Goal: Task Accomplishment & Management: Manage account settings

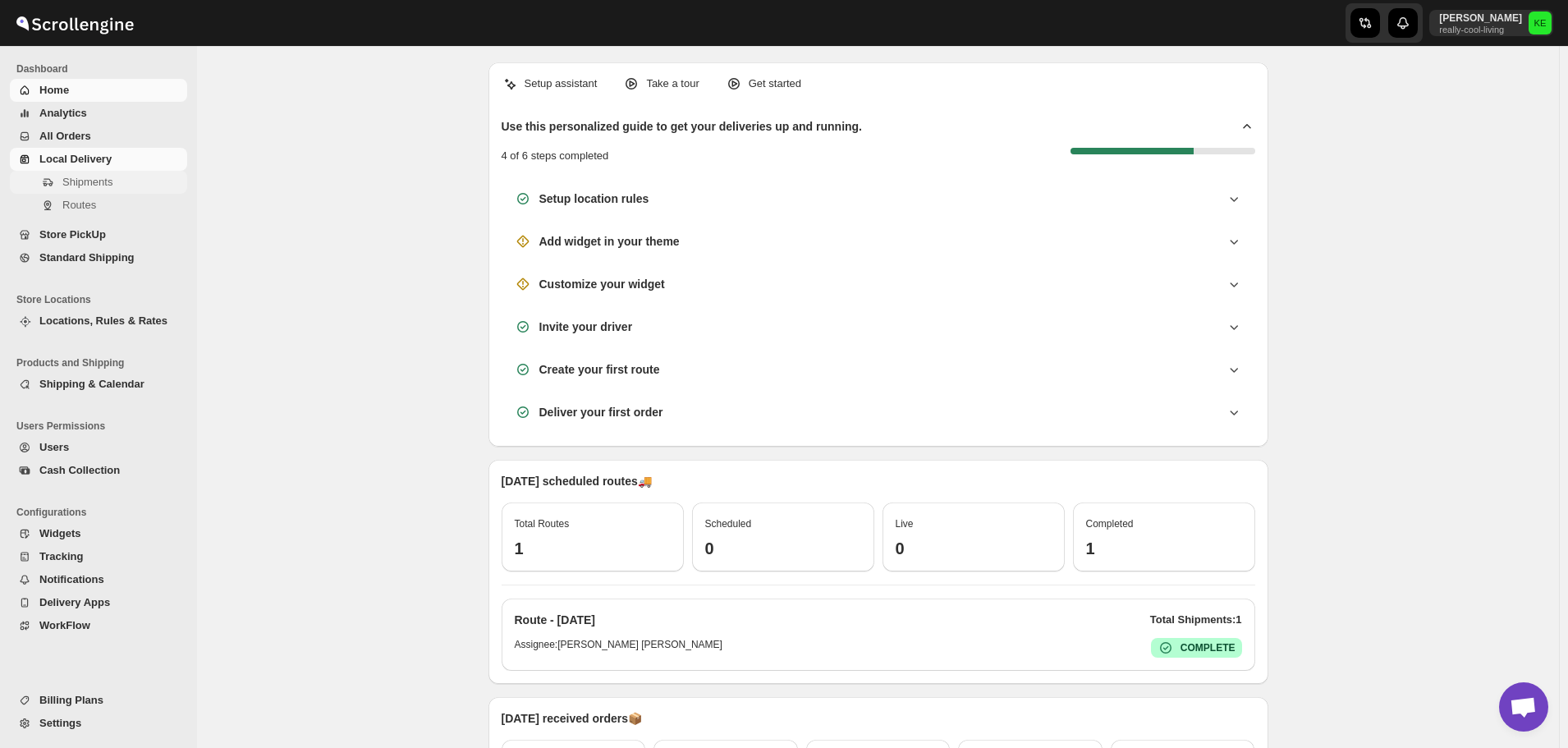
click at [80, 187] on span "Shipments" at bounding box center [87, 182] width 50 height 12
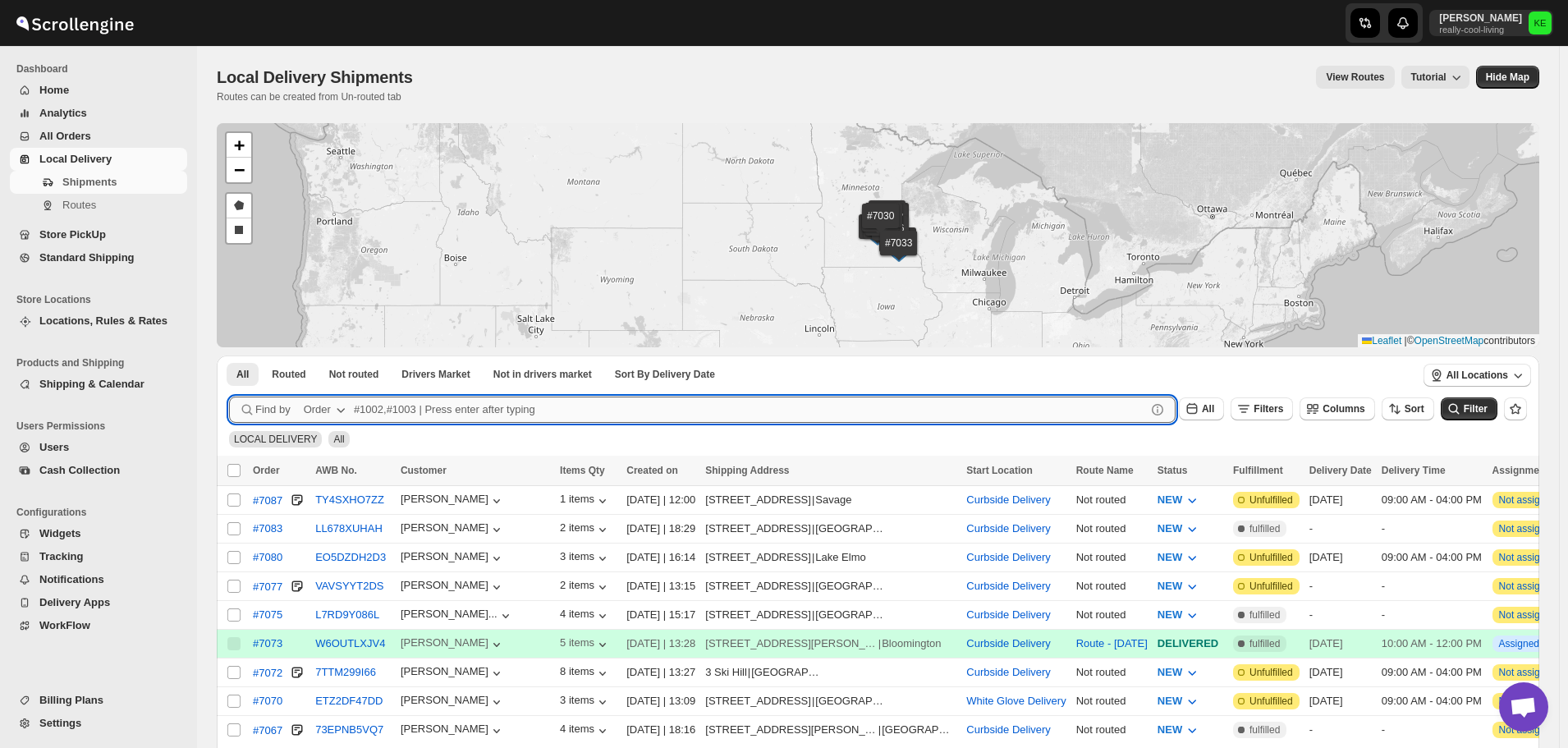
click at [380, 411] on input "text" at bounding box center [750, 410] width 792 height 27
type input "6922,7070"
click at [229, 356] on button "Submit" at bounding box center [252, 364] width 46 height 17
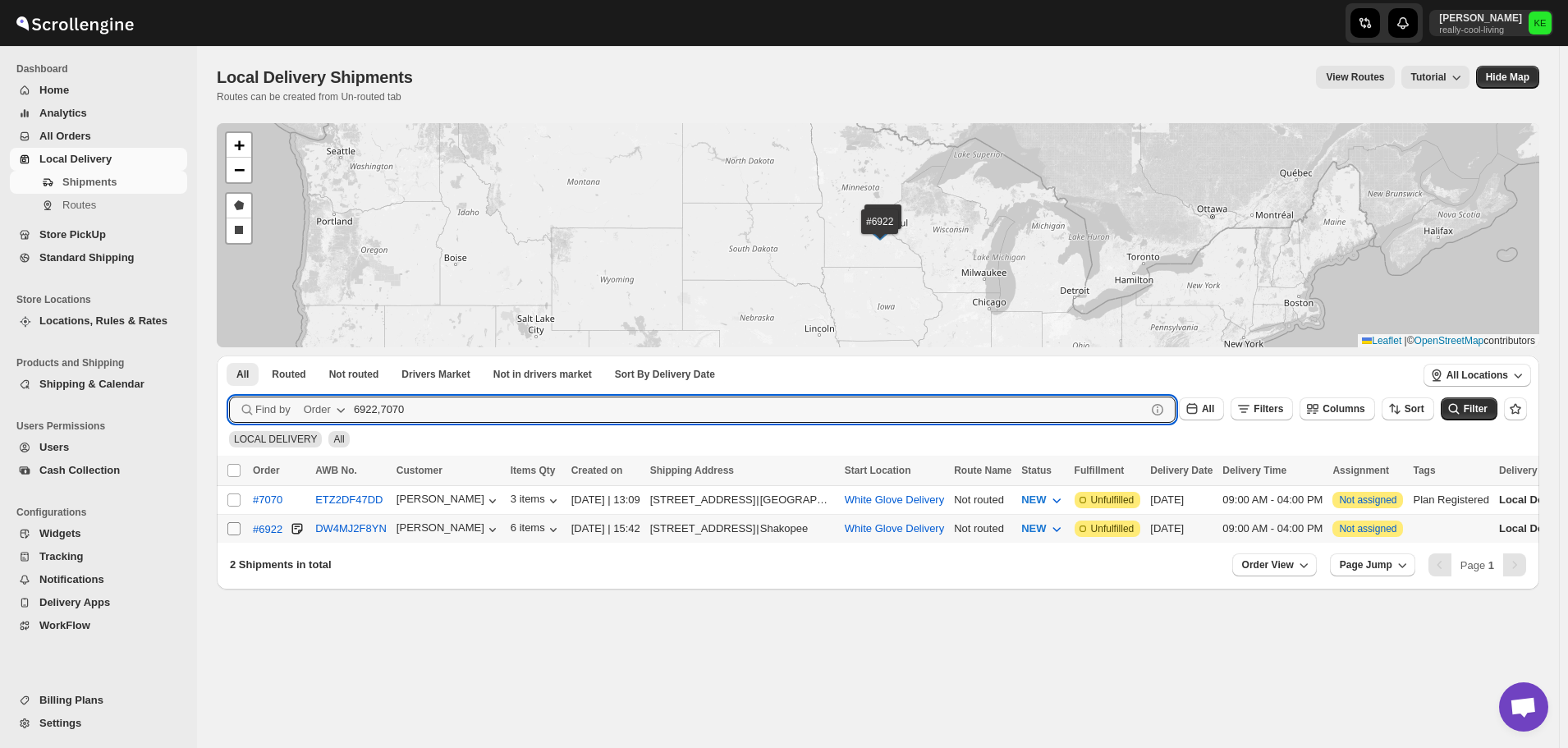
click at [237, 524] on input "Select shipment" at bounding box center [234, 529] width 13 height 13
checkbox input "true"
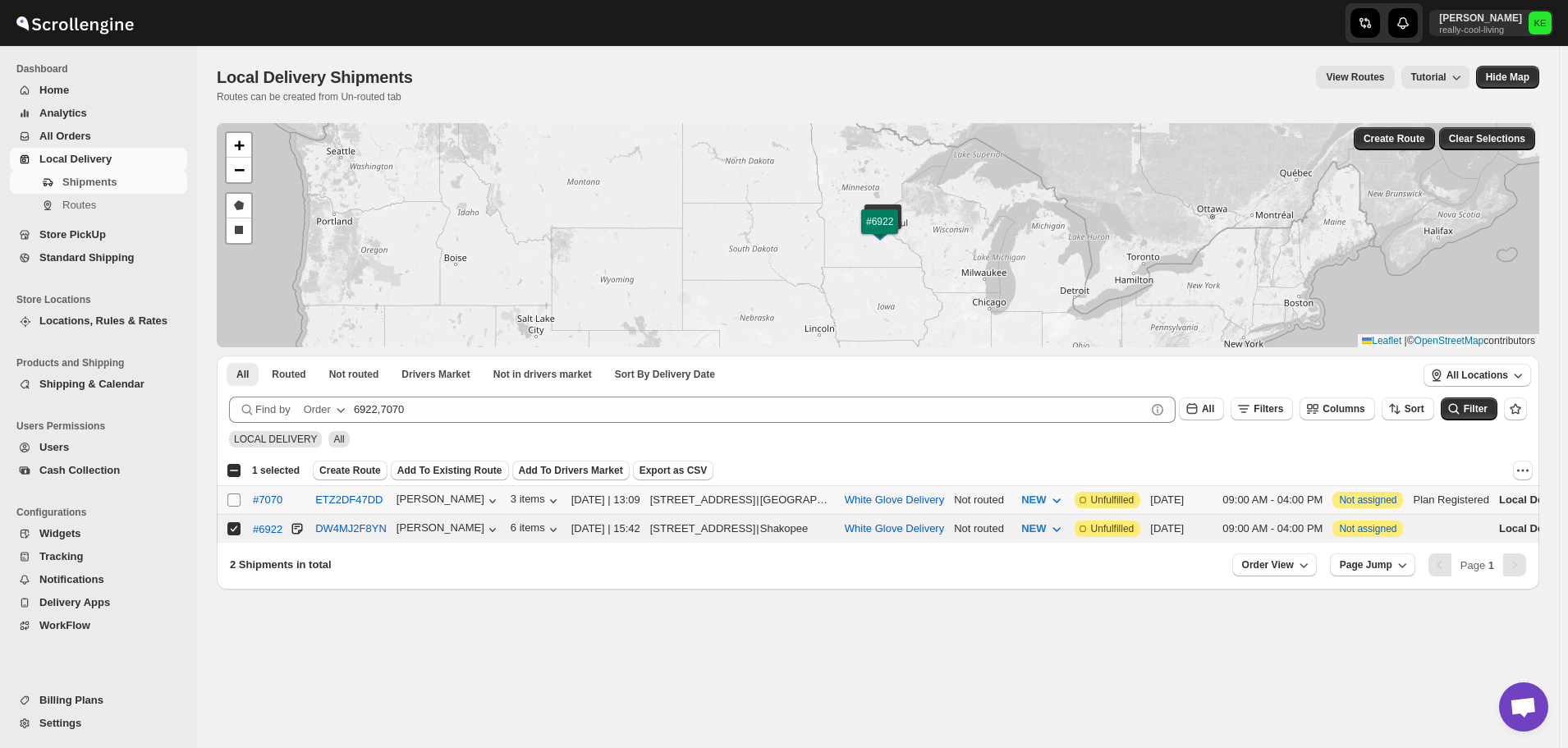
click at [237, 495] on input "Select shipment" at bounding box center [234, 500] width 13 height 13
checkbox input "true"
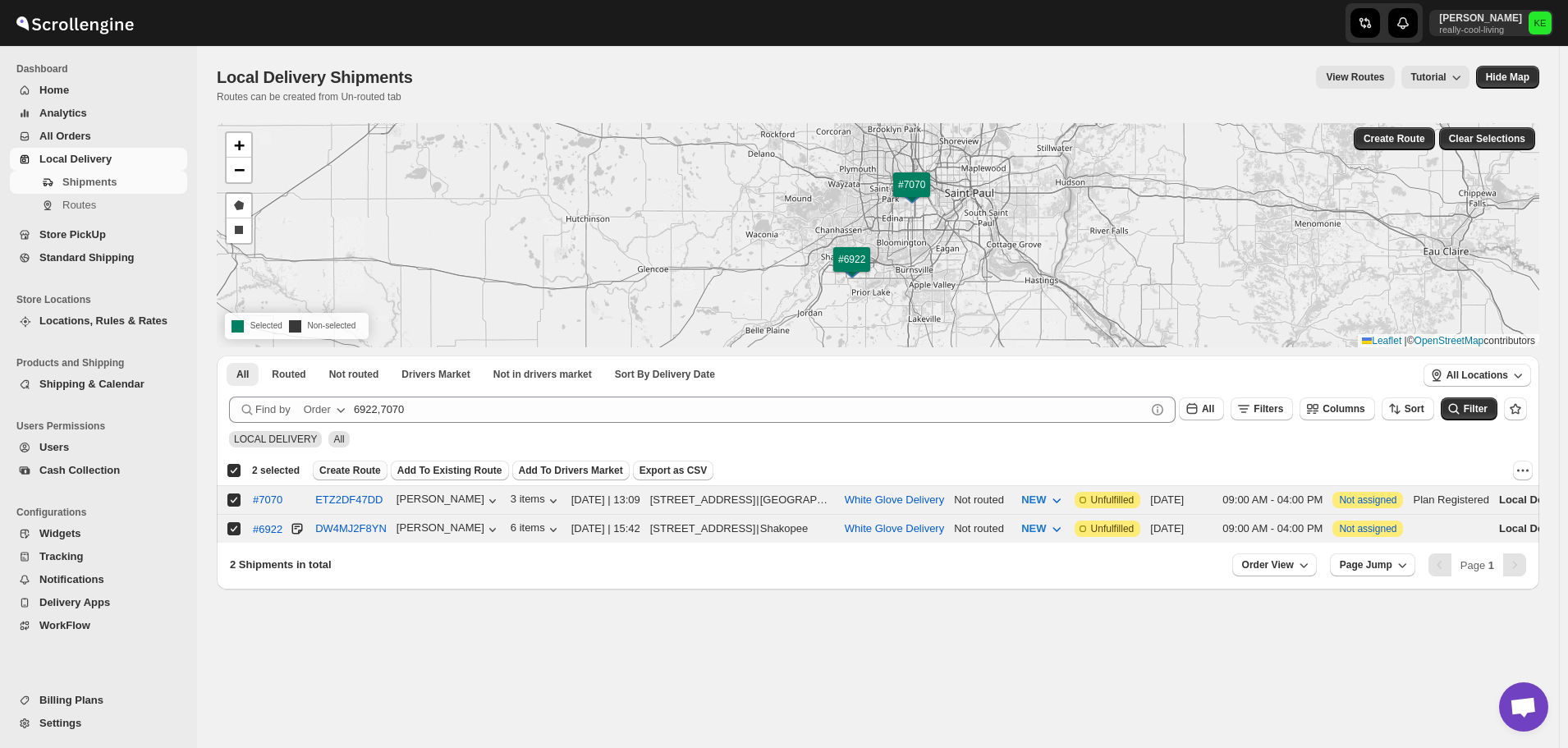
click at [340, 473] on span "Create Route" at bounding box center [350, 471] width 61 height 13
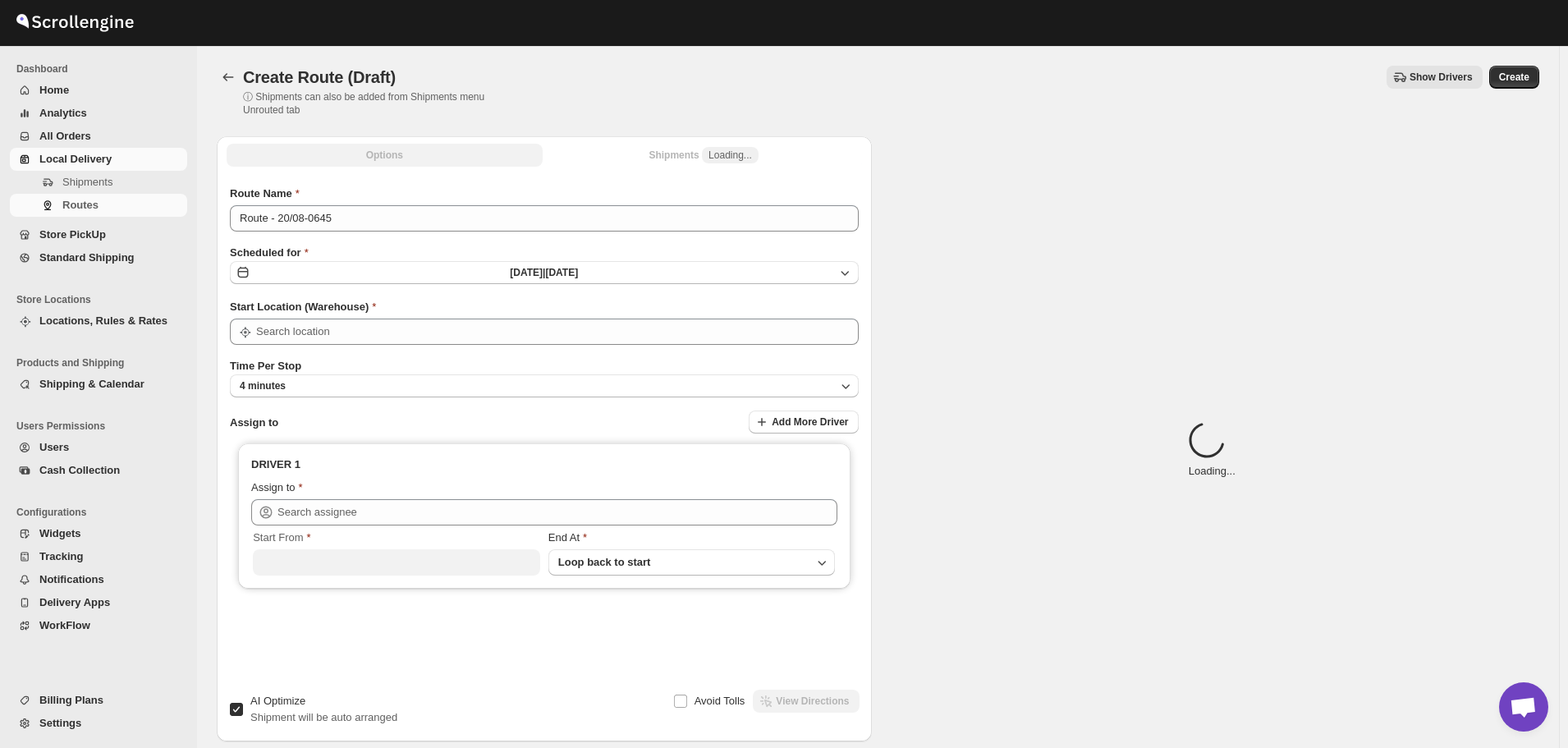
type input "White Glove Delivery"
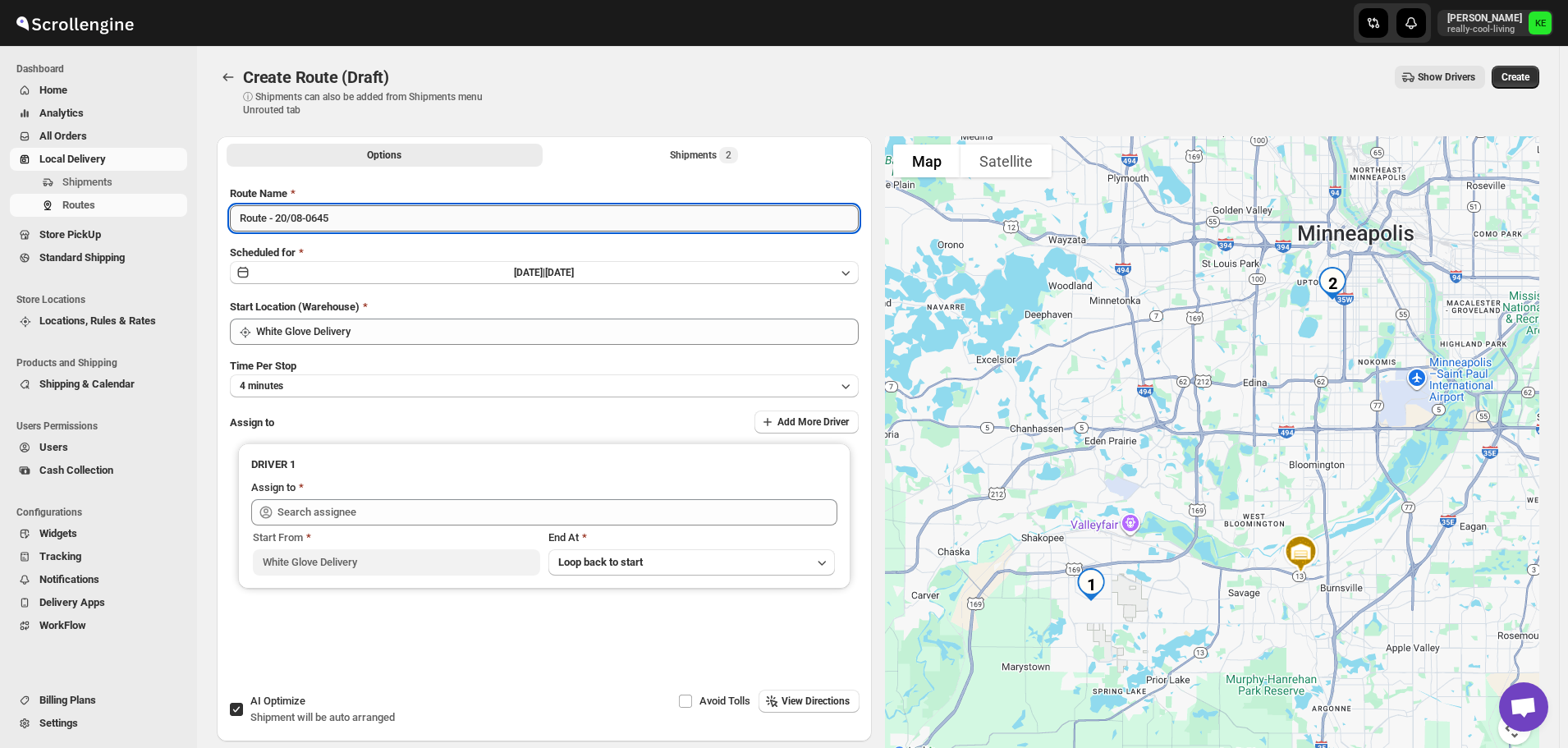
click at [343, 210] on input "Route - 20/08-0645" at bounding box center [544, 219] width 629 height 27
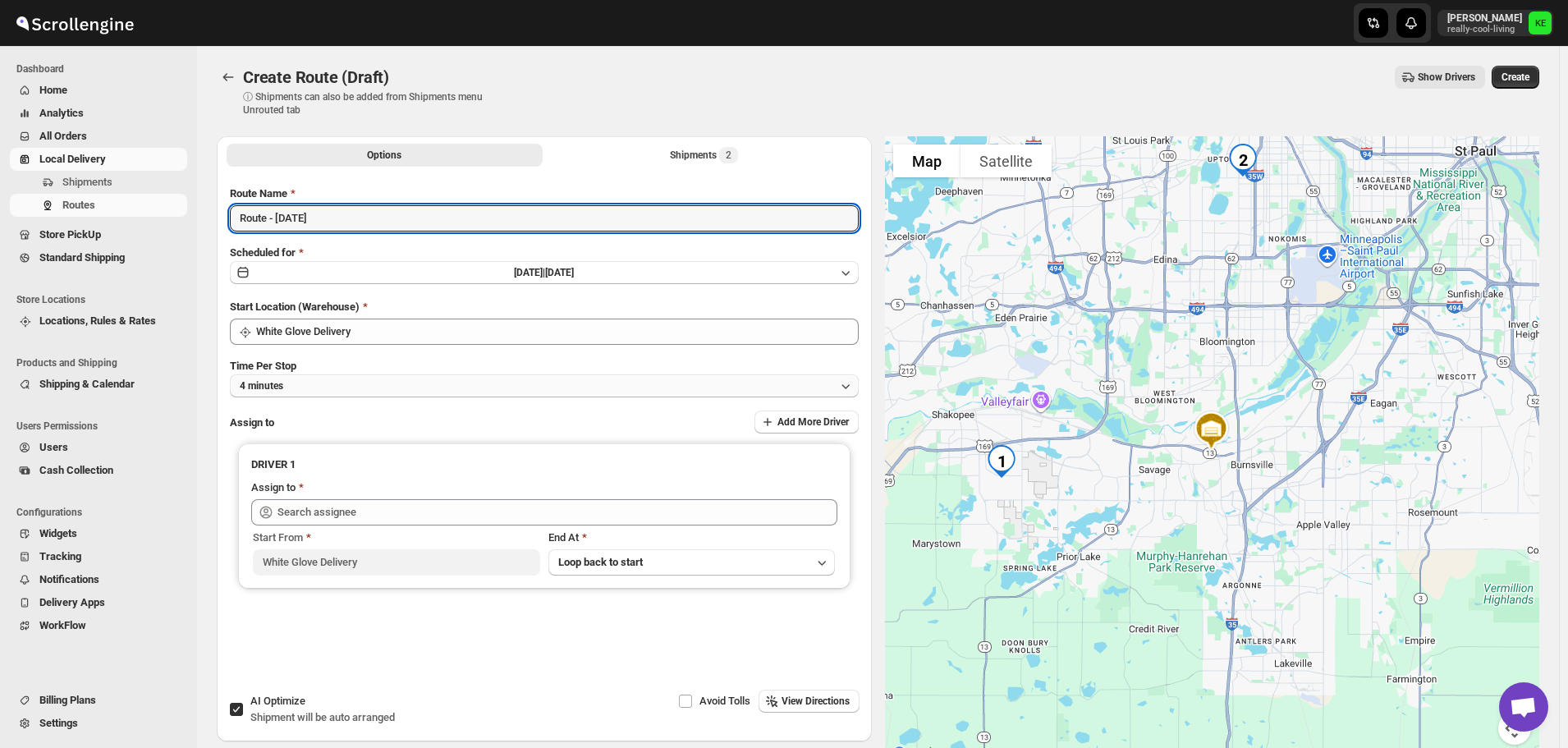
type input "Route - [DATE]"
click at [844, 389] on icon "button" at bounding box center [845, 386] width 17 height 17
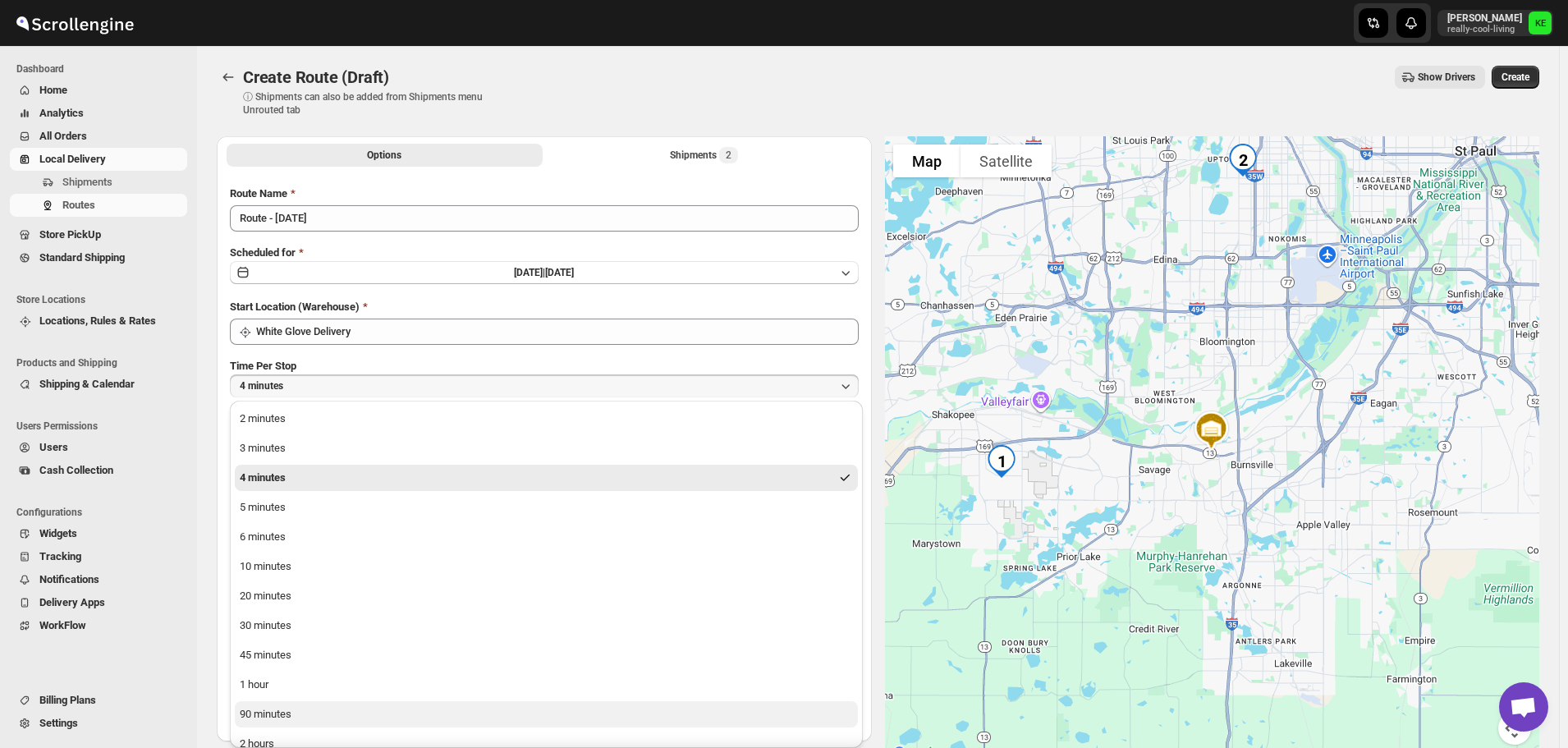
click at [282, 716] on div "90 minutes" at bounding box center [265, 715] width 51 height 17
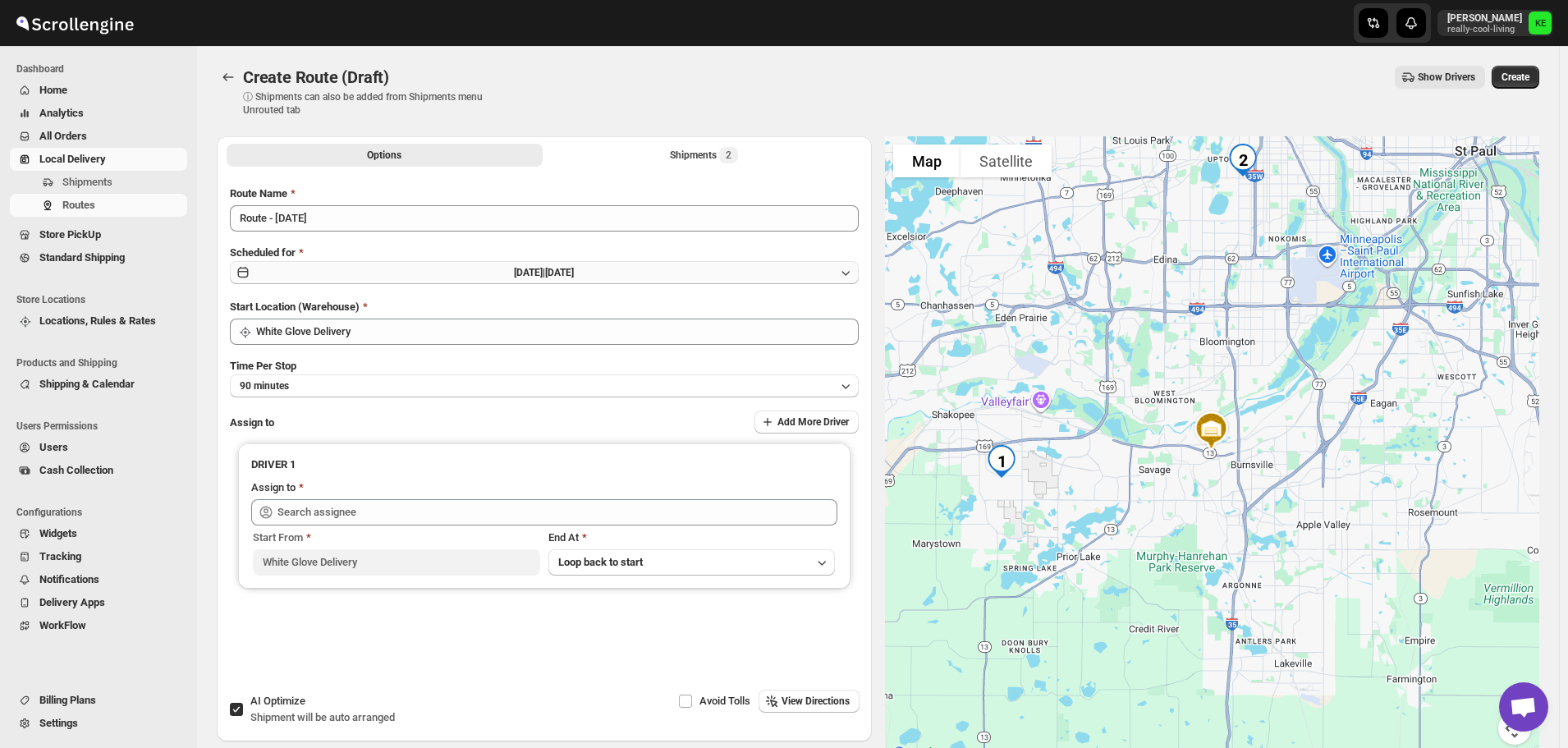
click at [849, 273] on icon "button" at bounding box center [845, 273] width 17 height 17
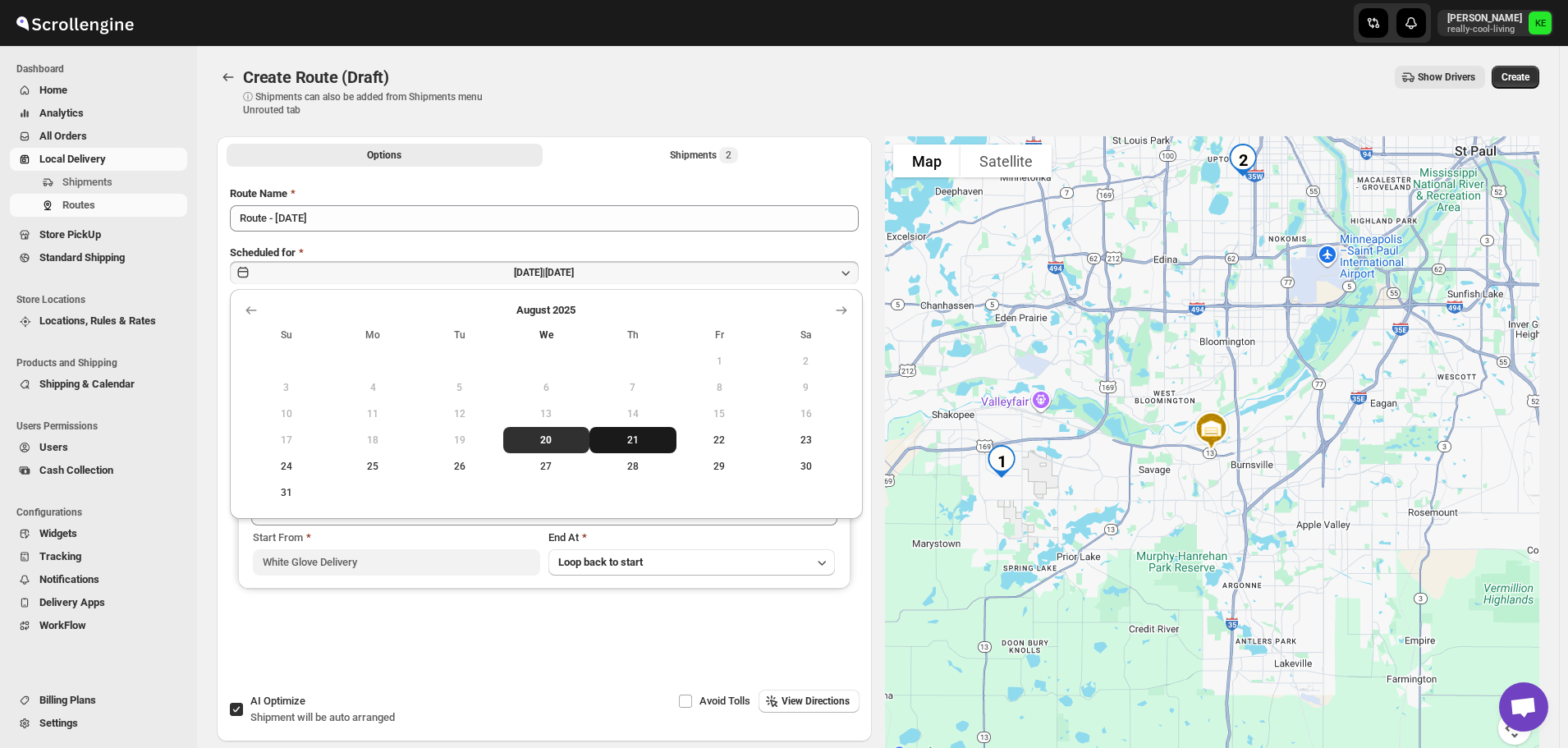
click at [633, 440] on span "21" at bounding box center [632, 440] width 74 height 13
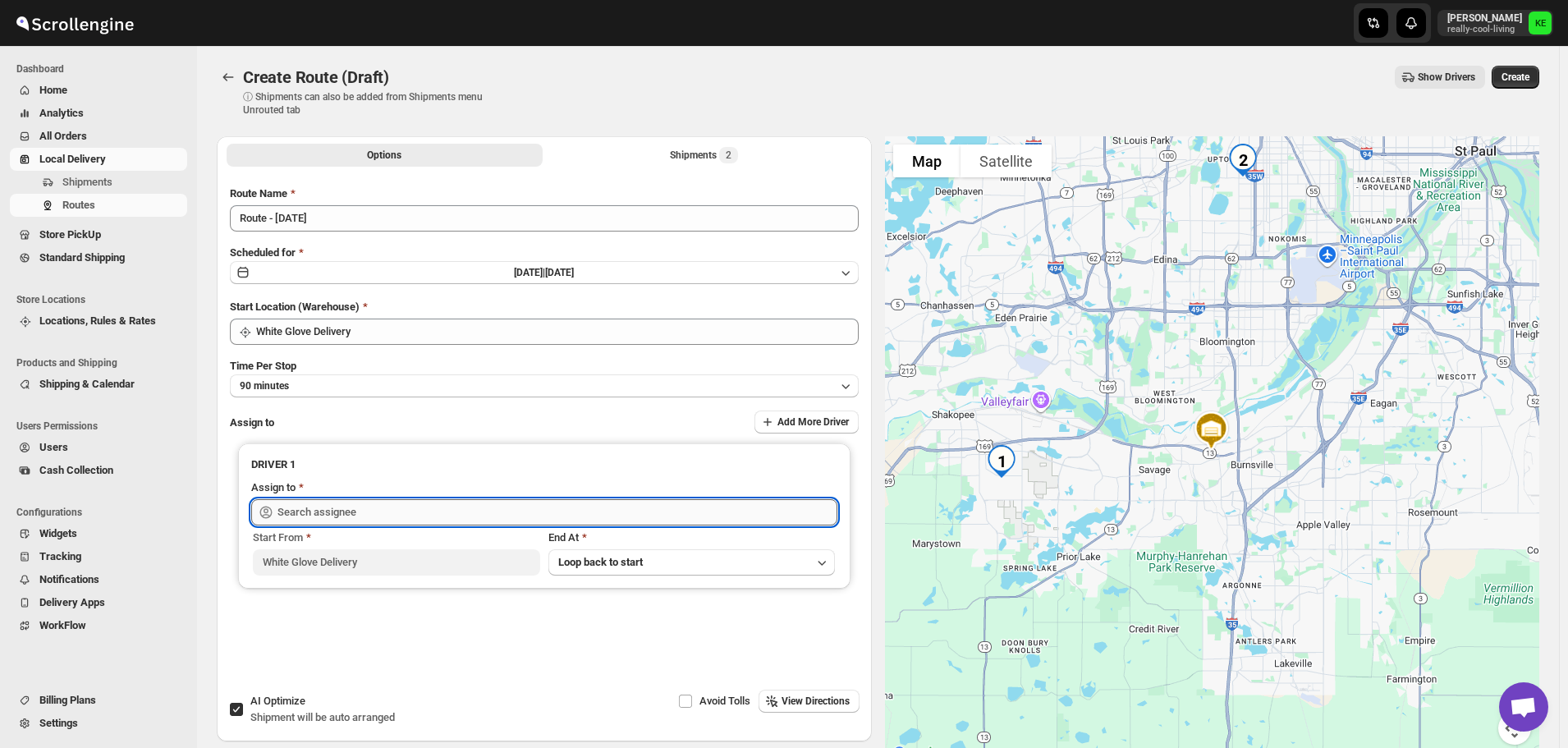
click at [493, 508] on input "text" at bounding box center [558, 512] width 560 height 27
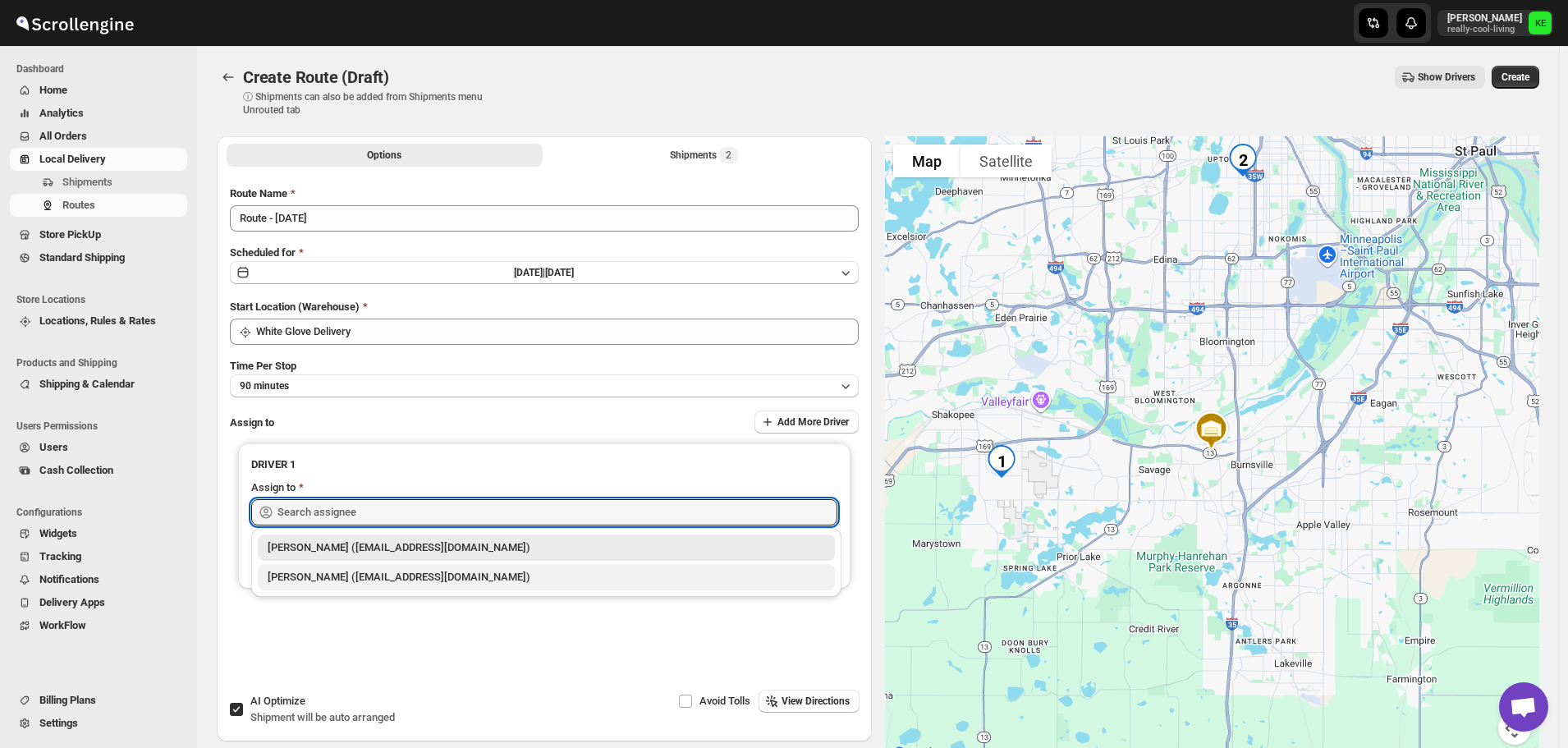
click at [366, 576] on div "[PERSON_NAME] ([EMAIL_ADDRESS][DOMAIN_NAME])" at bounding box center [546, 577] width 558 height 17
type input "[PERSON_NAME] ([EMAIL_ADDRESS][DOMAIN_NAME])"
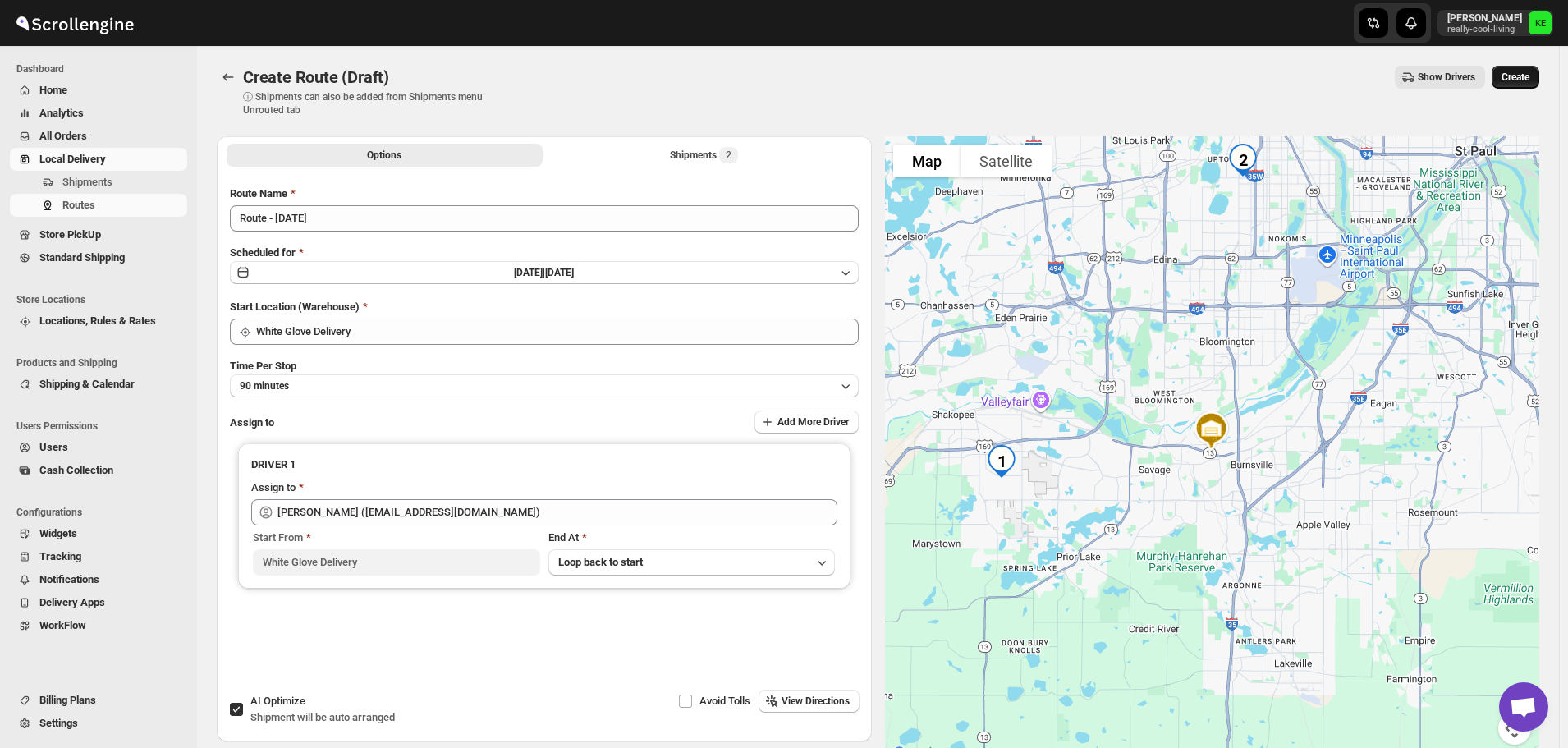
click at [1514, 80] on span "Create" at bounding box center [1516, 77] width 28 height 13
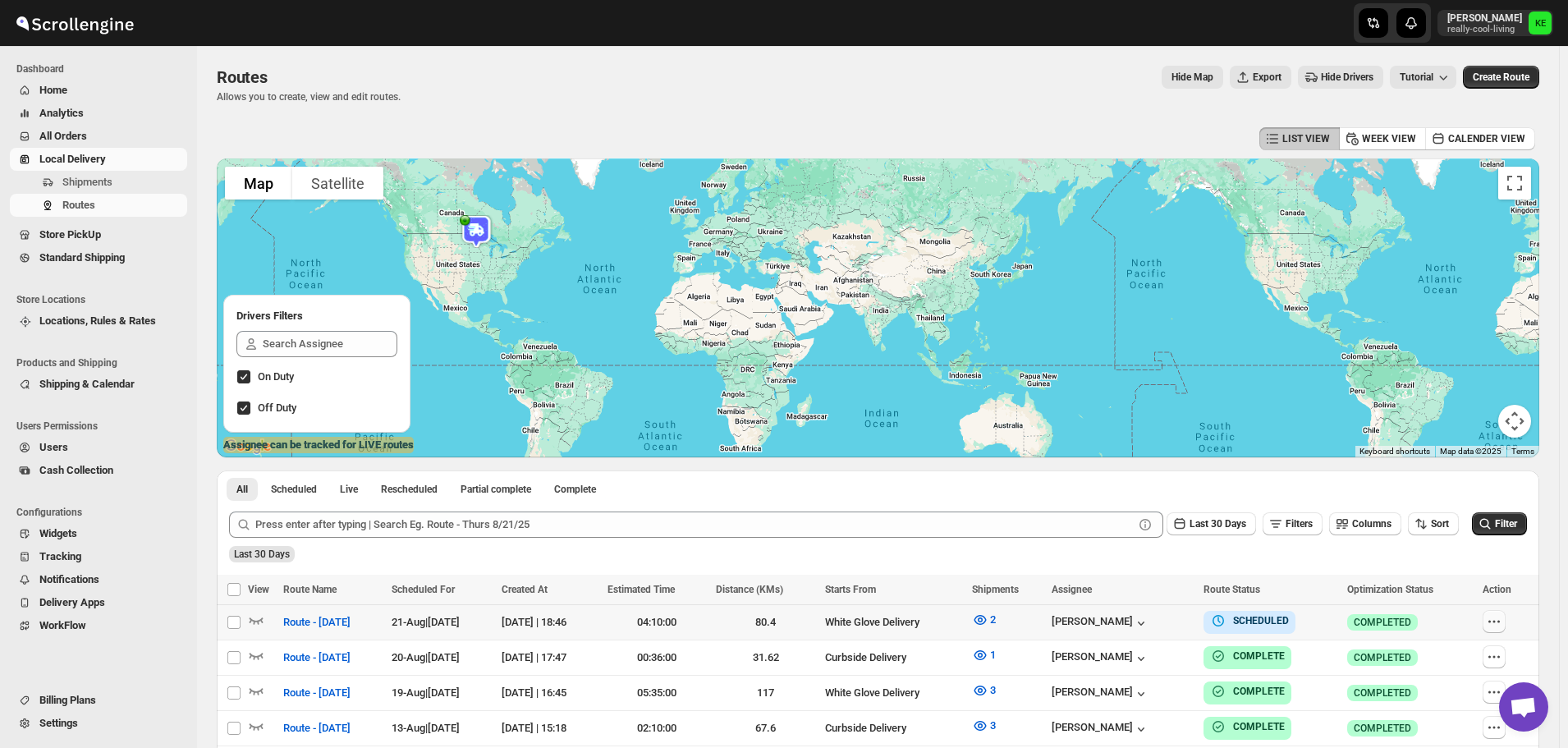
click at [1496, 623] on icon "button" at bounding box center [1494, 622] width 2 height 2
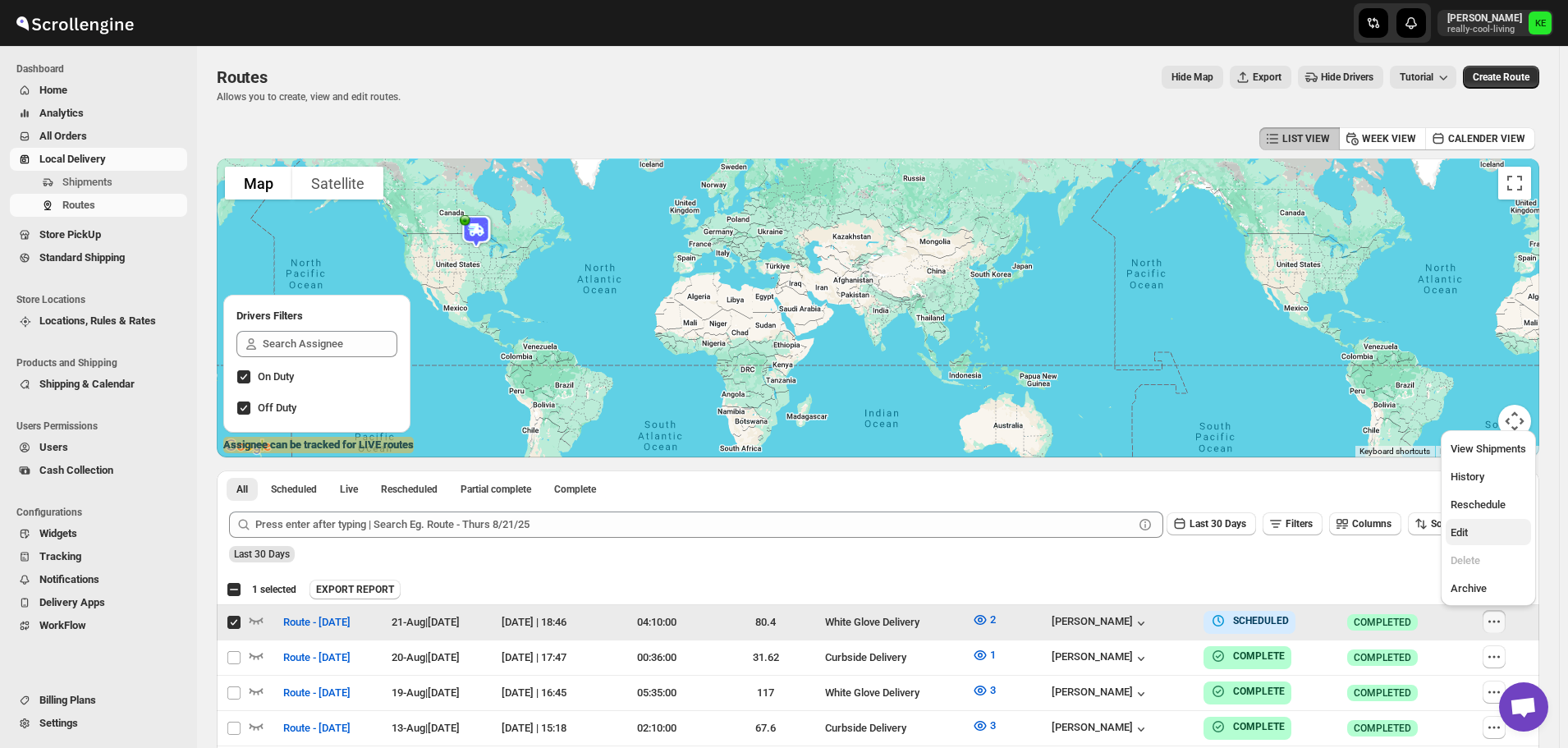
click at [1456, 542] on button "Edit" at bounding box center [1488, 532] width 85 height 27
checkbox input "false"
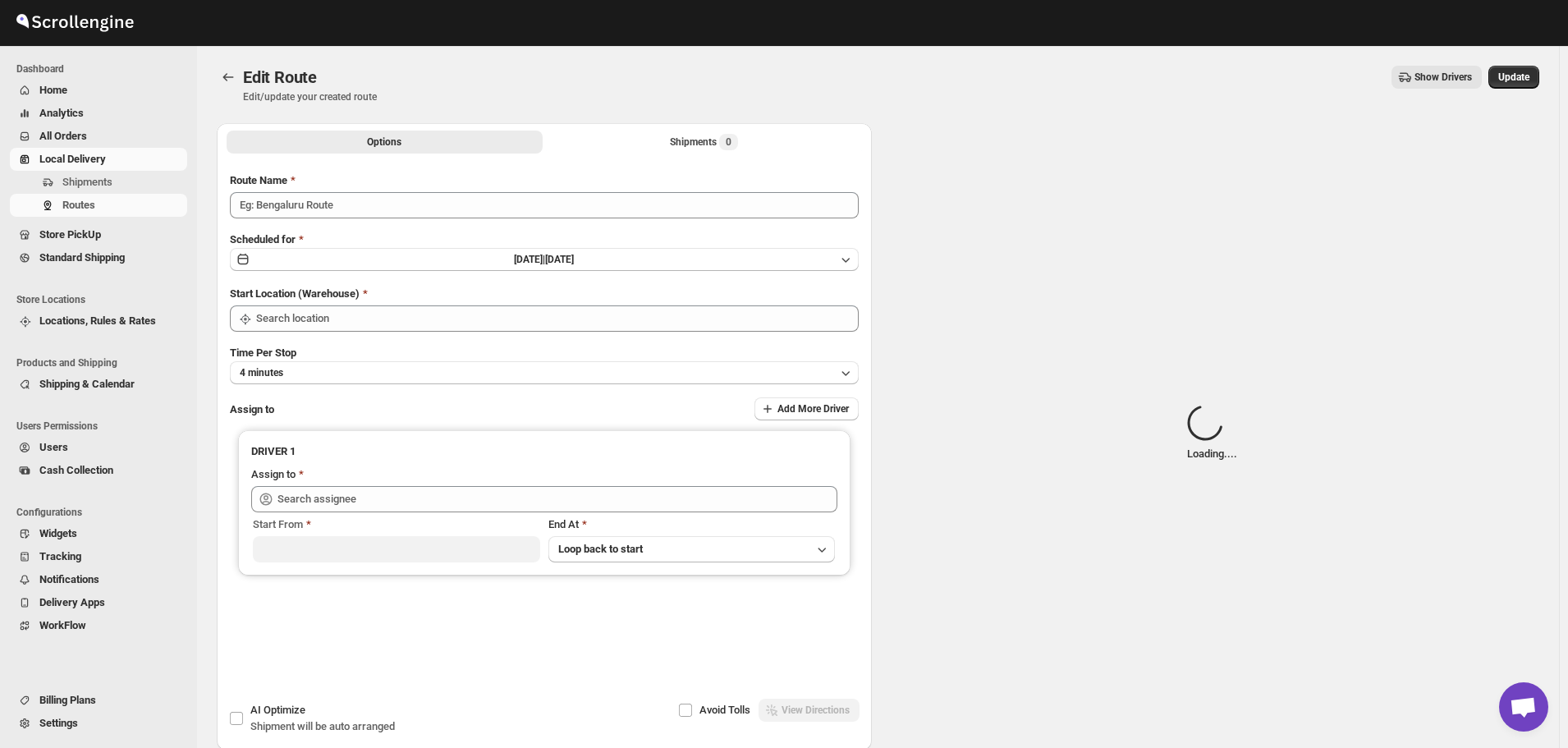
type input "Route - [DATE]"
type input "White Glove Delivery"
type input "[PERSON_NAME] ([EMAIL_ADDRESS][DOMAIN_NAME])"
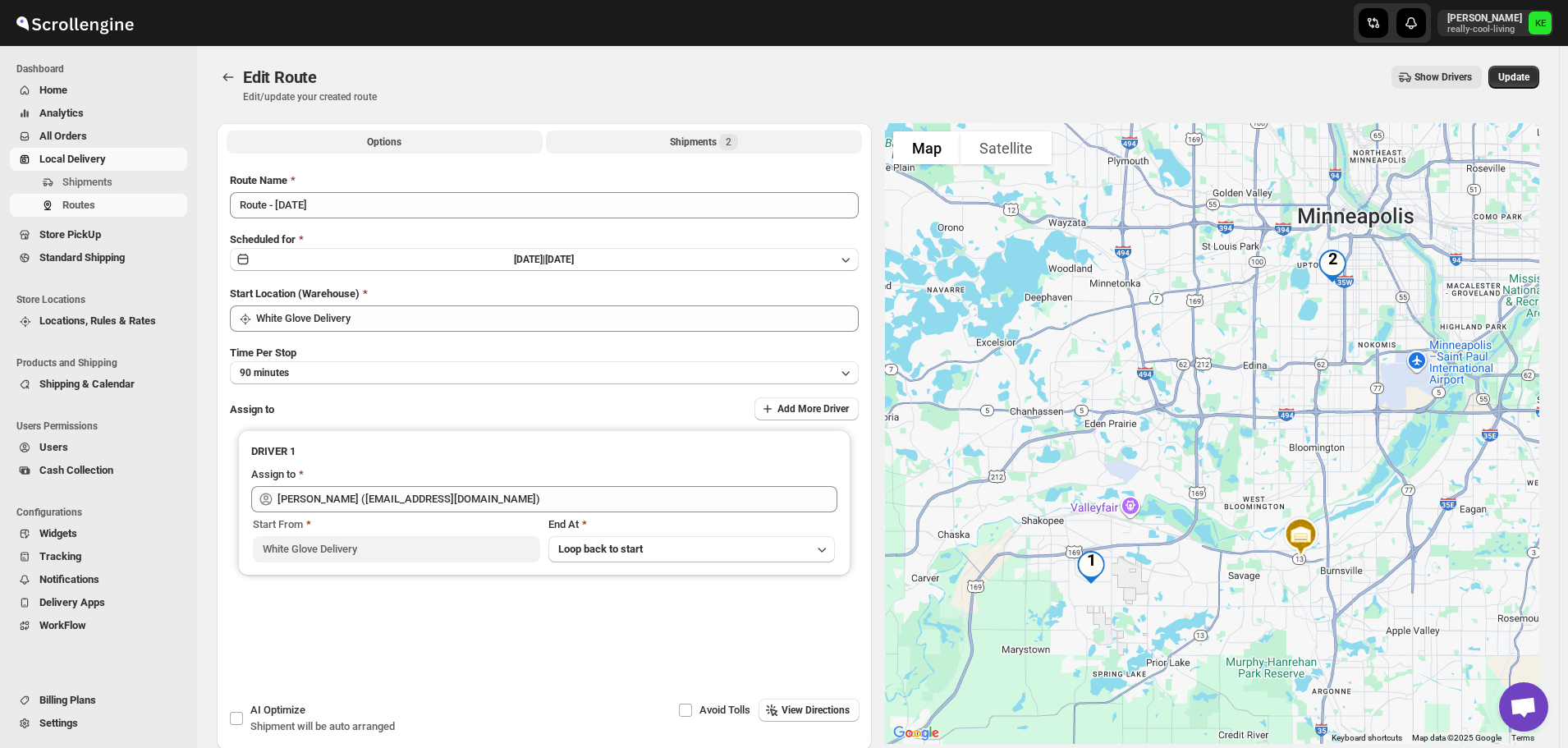
click at [695, 139] on div "Shipments 2" at bounding box center [704, 142] width 68 height 17
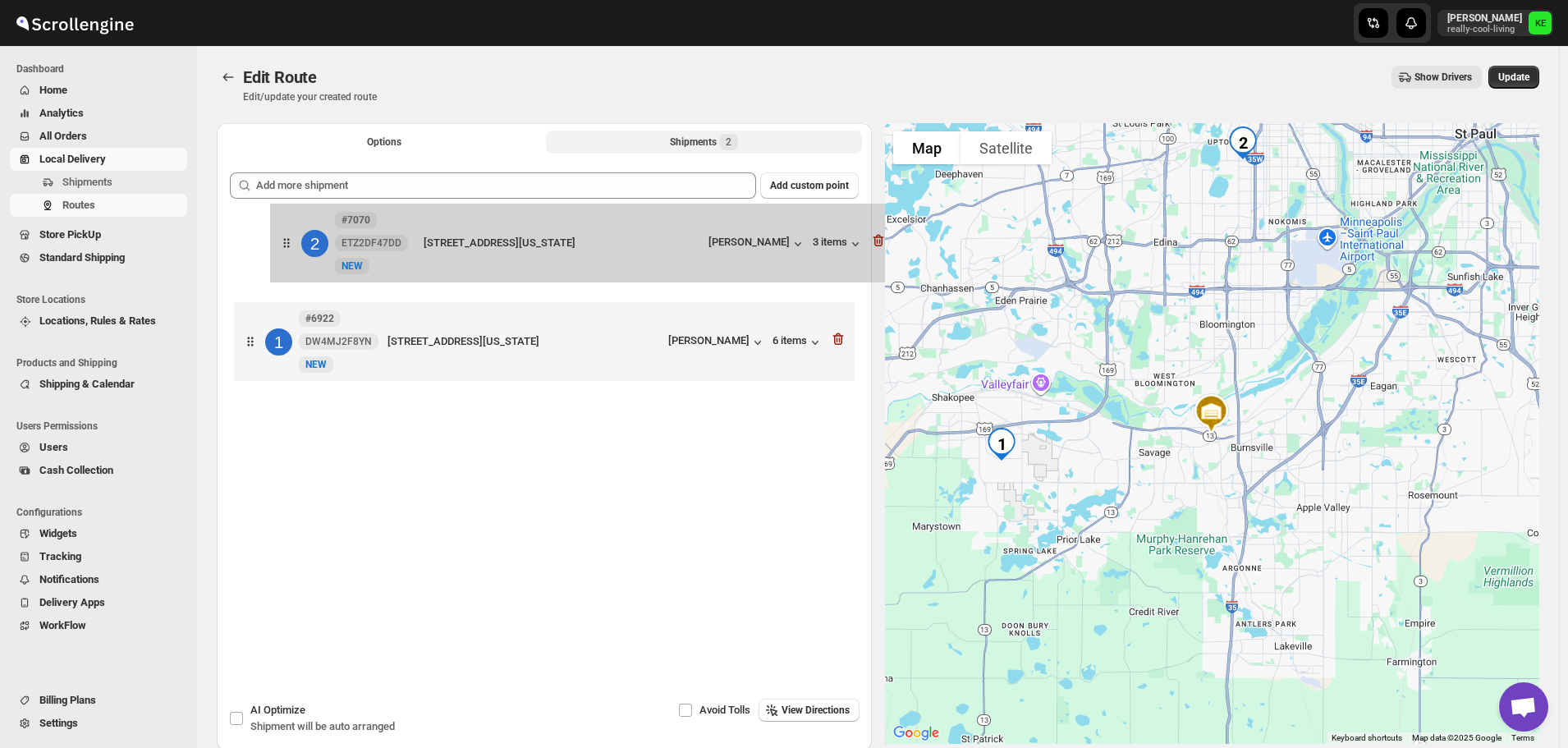
drag, startPoint x: 480, startPoint y: 357, endPoint x: 517, endPoint y: 254, distance: 109.4
click at [517, 254] on div "1 #6922 DW4MJ2F8YN New NEW [STREET_ADDRESS][US_STATE] [PERSON_NAME] 6 items 2 #…" at bounding box center [544, 303] width 629 height 174
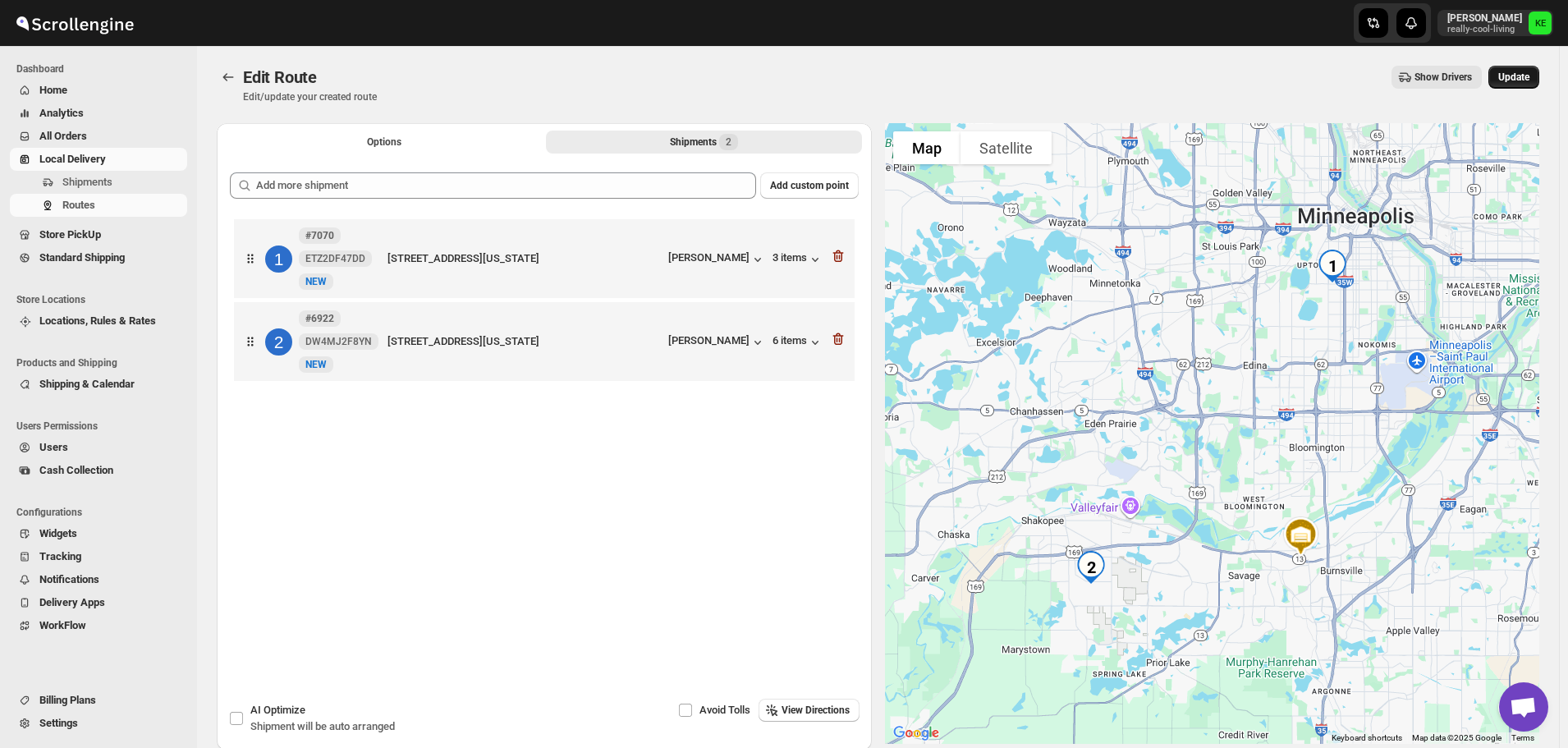
click at [1521, 77] on span "Update" at bounding box center [1514, 77] width 31 height 13
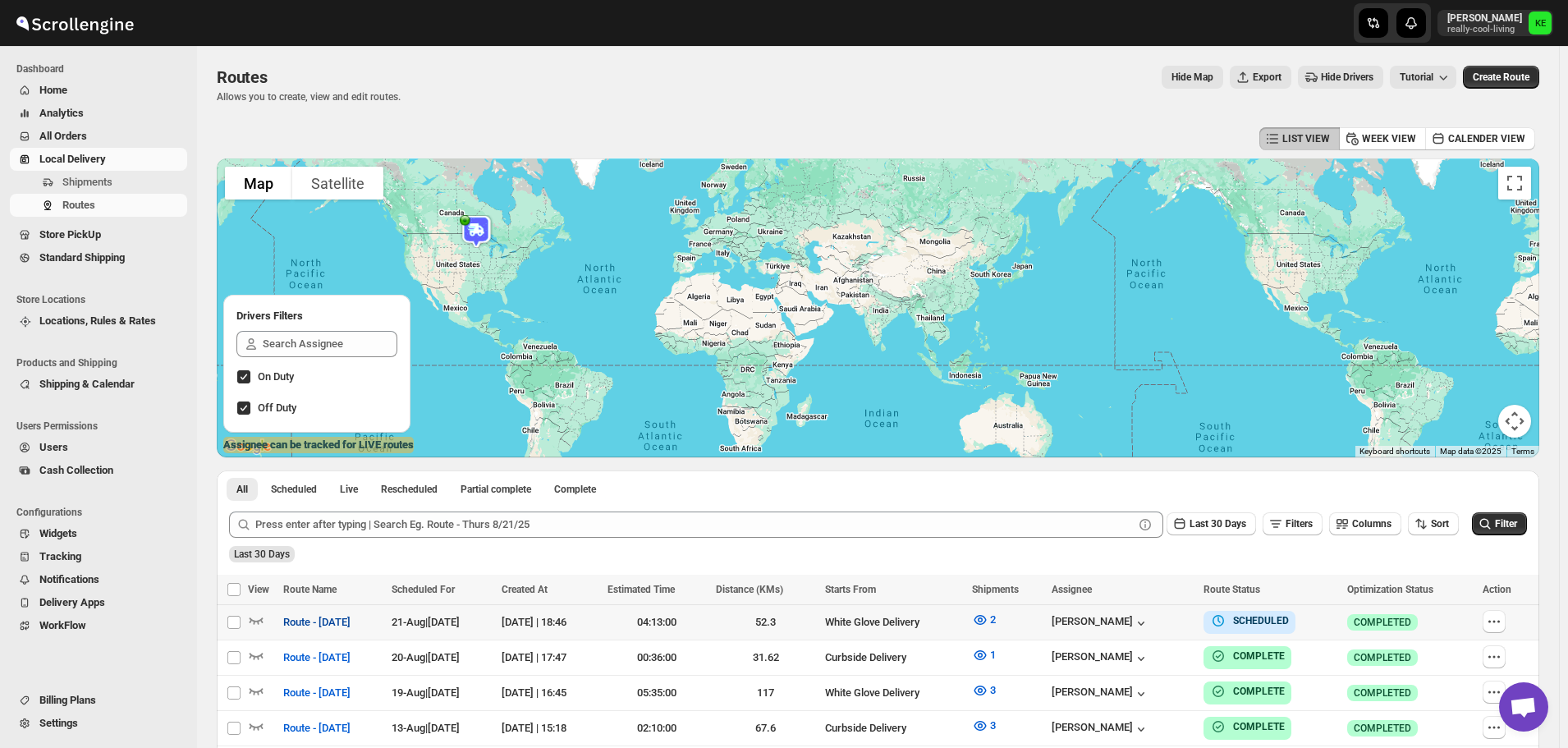
click at [342, 624] on span "Route - [DATE]" at bounding box center [317, 623] width 67 height 17
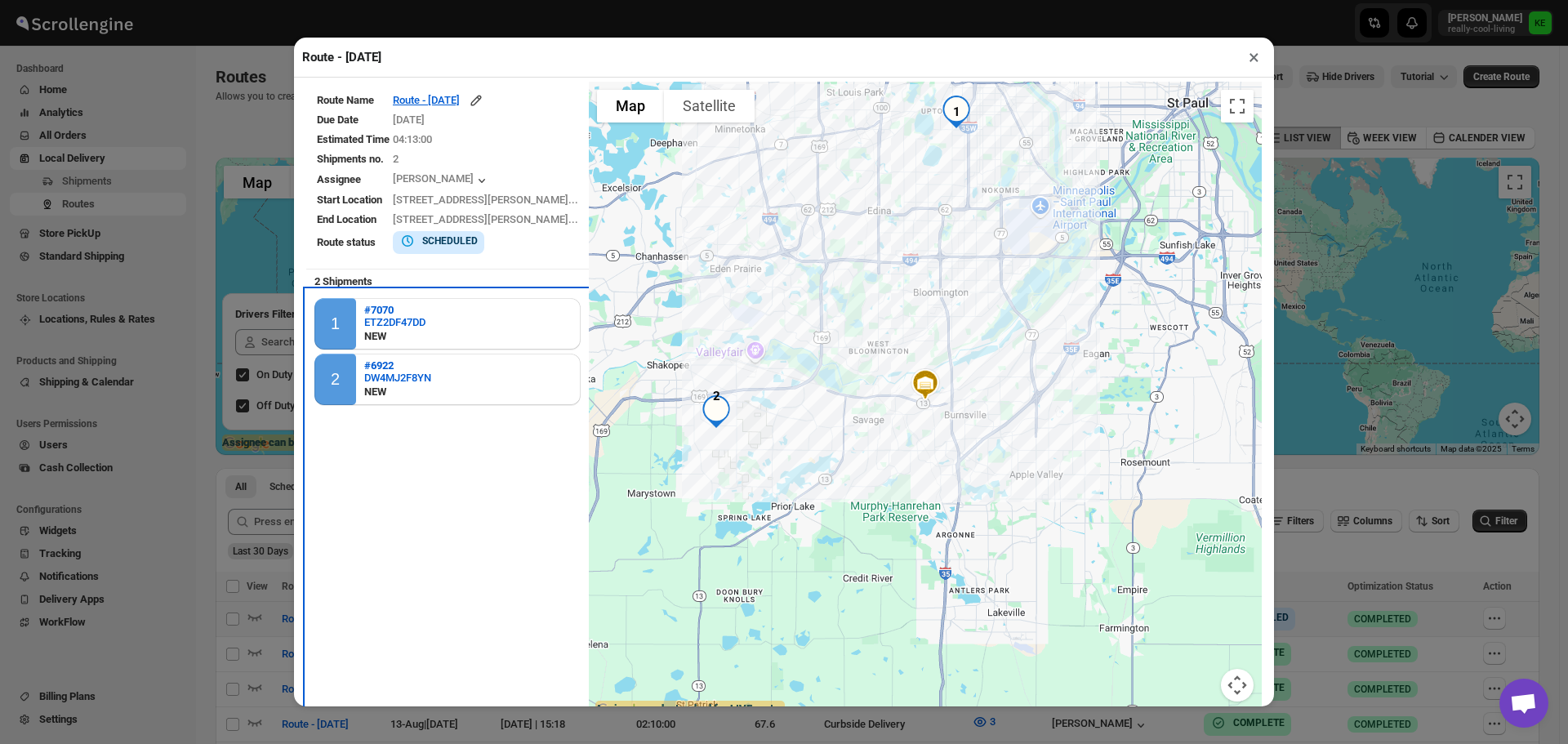
click at [442, 326] on div "1 #7070 ETZ2DF47DD NEW" at bounding box center [447, 324] width 266 height 51
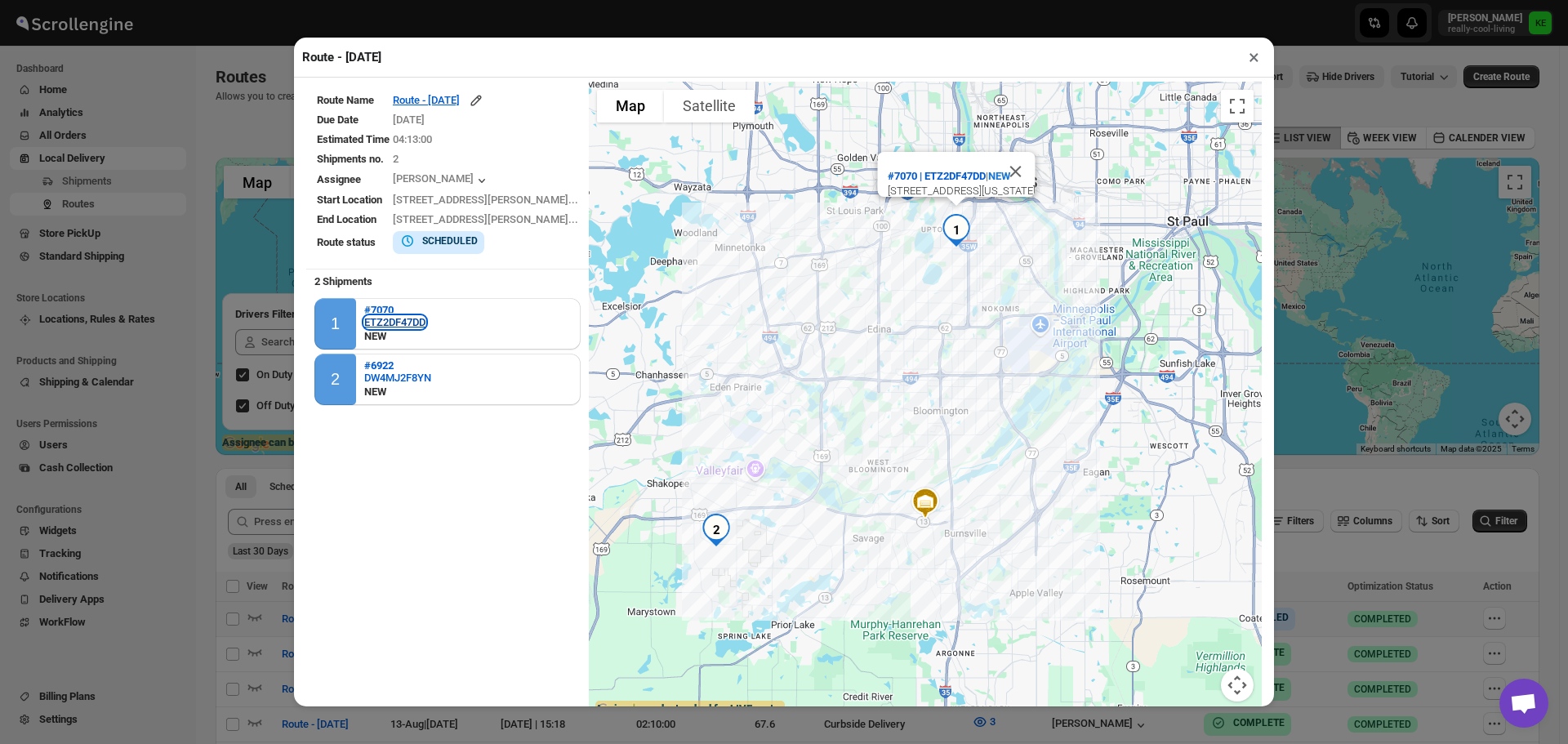
click at [392, 317] on div "ETZ2DF47DD" at bounding box center [395, 322] width 61 height 12
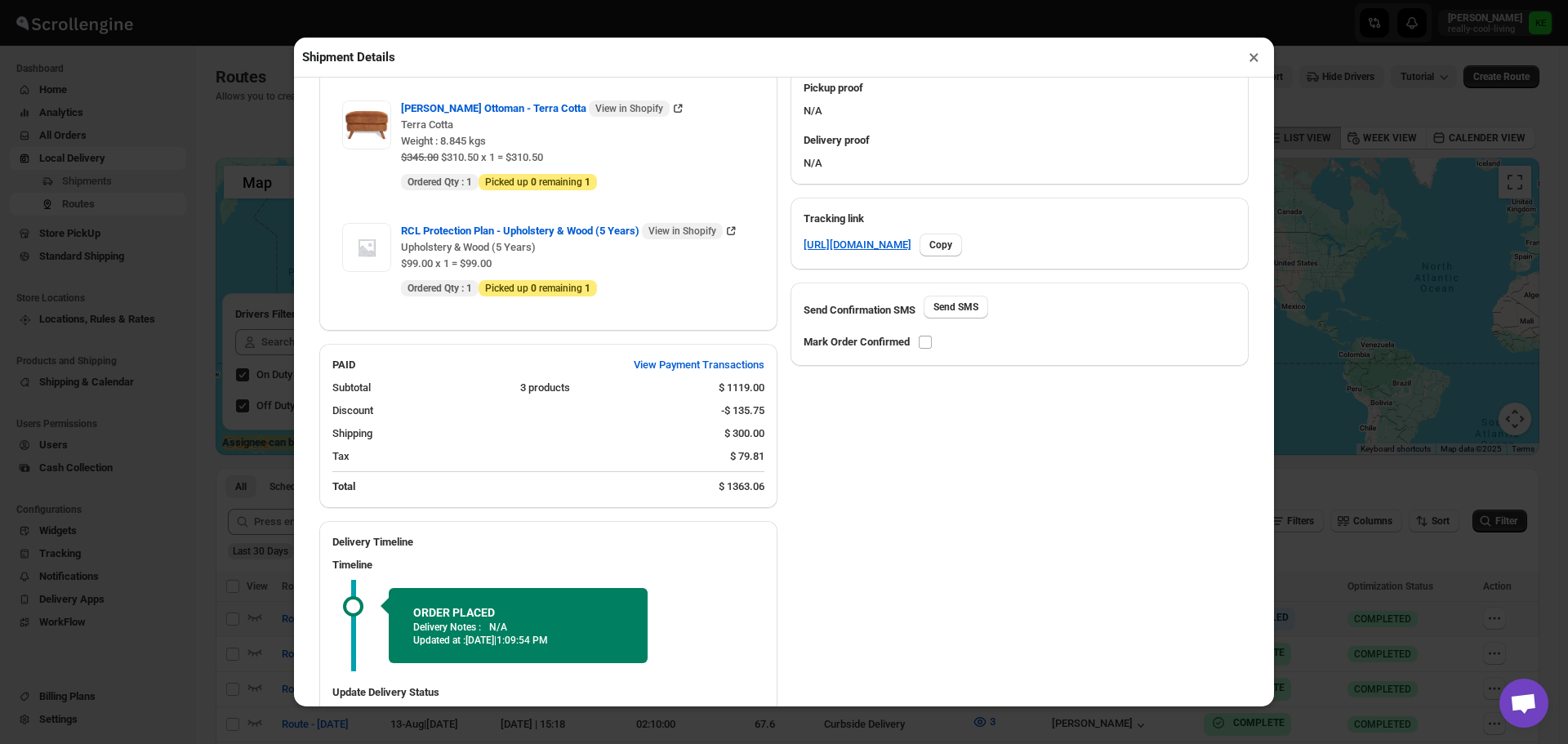
scroll to position [736, 0]
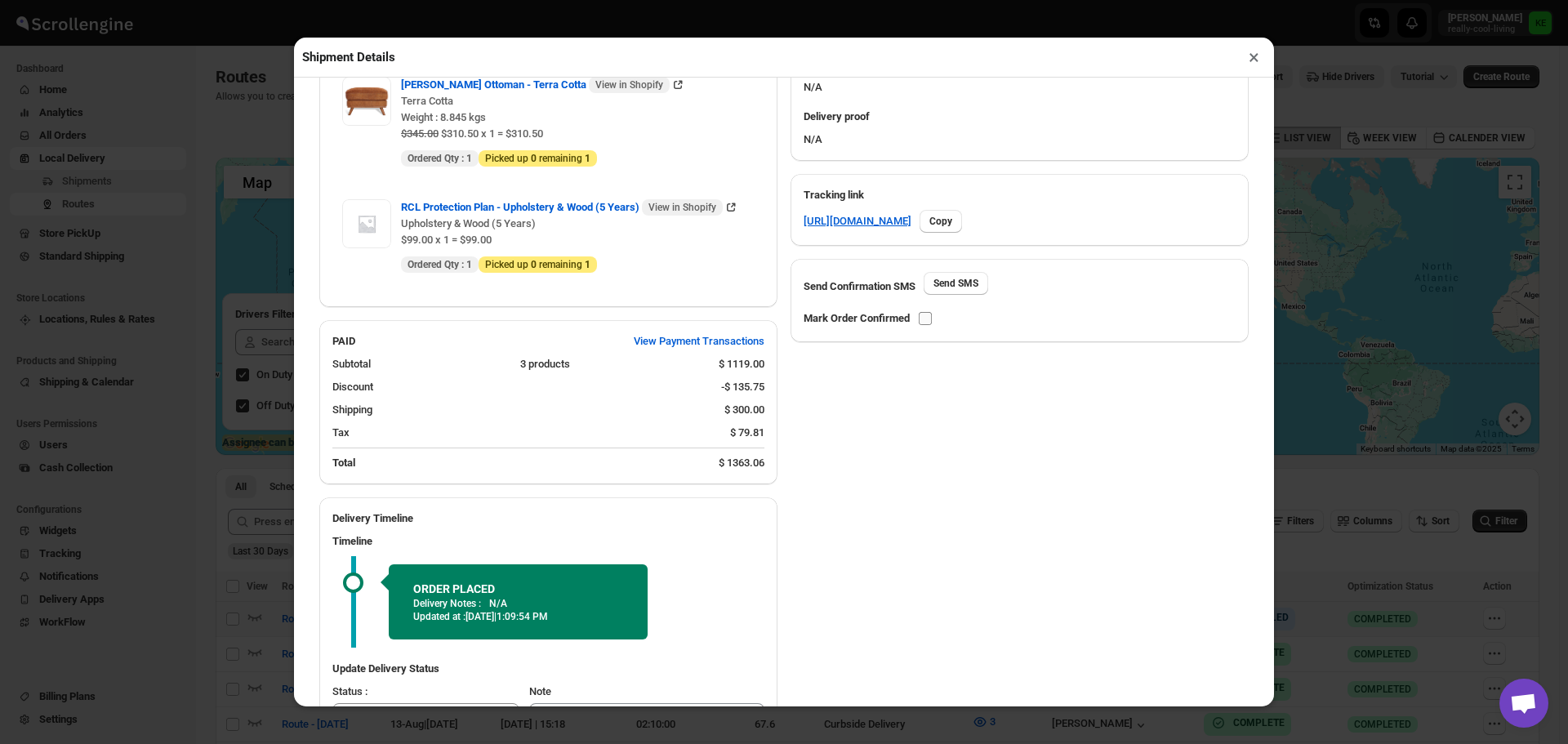
click at [929, 321] on input "checkbox" at bounding box center [925, 318] width 13 height 13
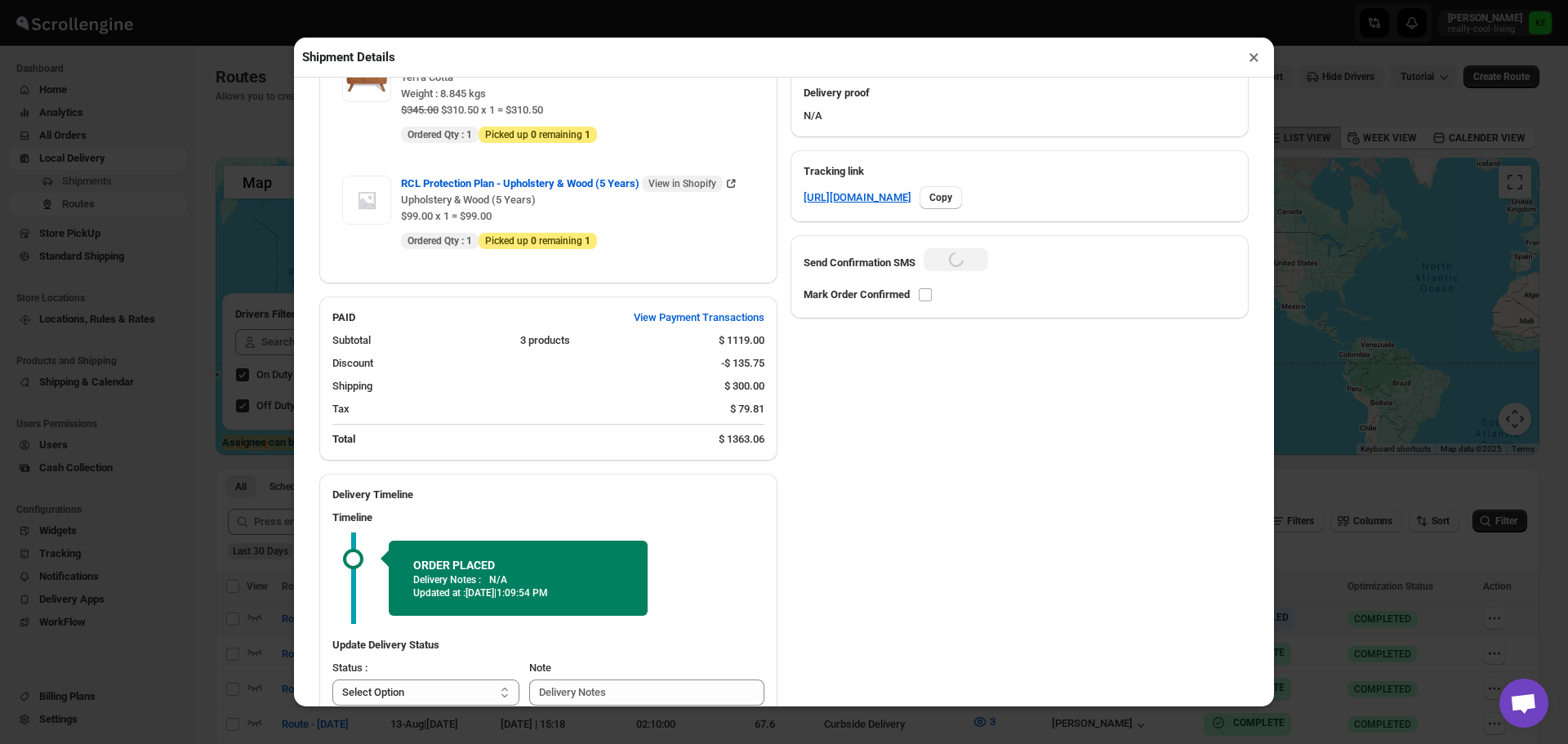
checkbox input "true"
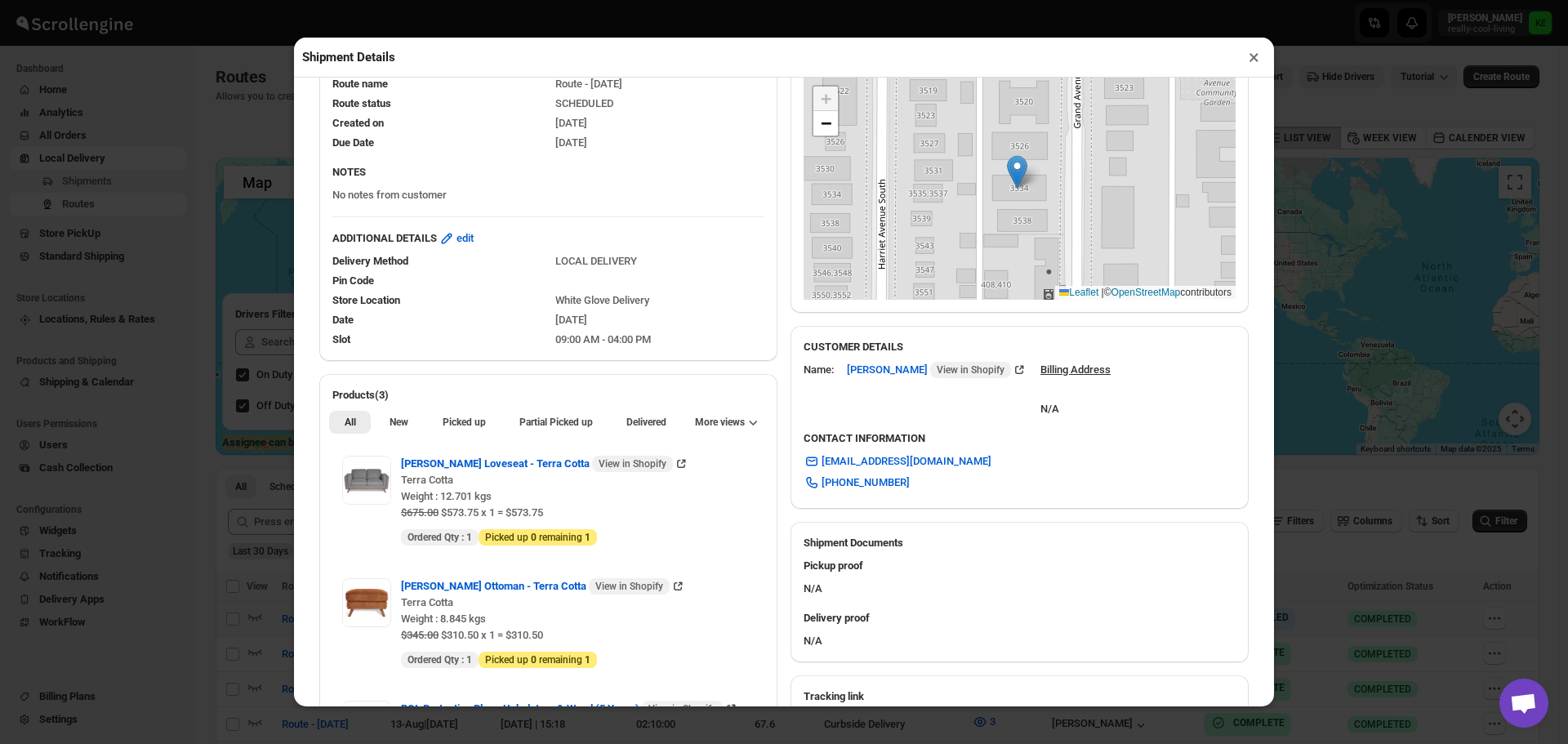
scroll to position [245, 0]
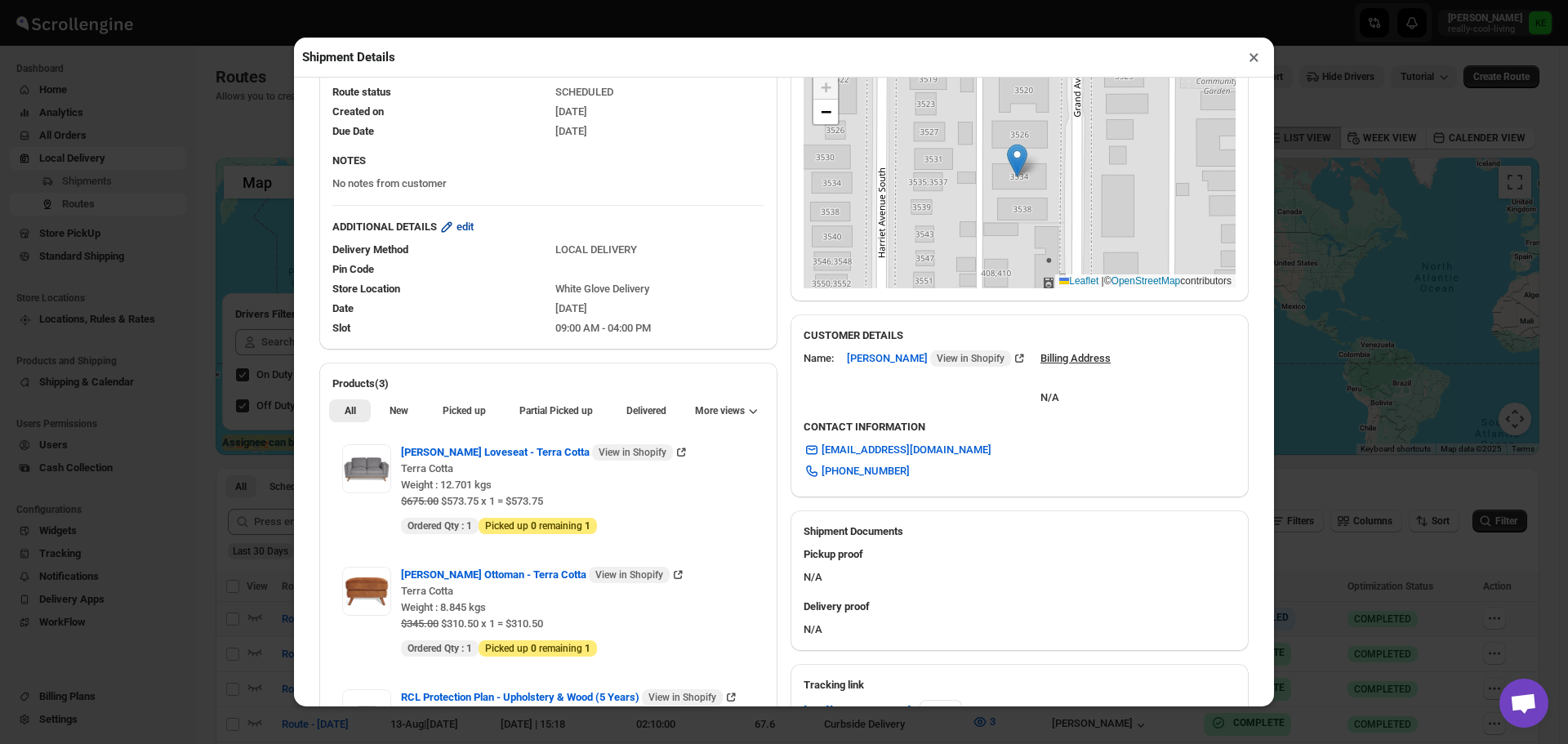
click at [461, 230] on button "edit" at bounding box center [456, 228] width 54 height 26
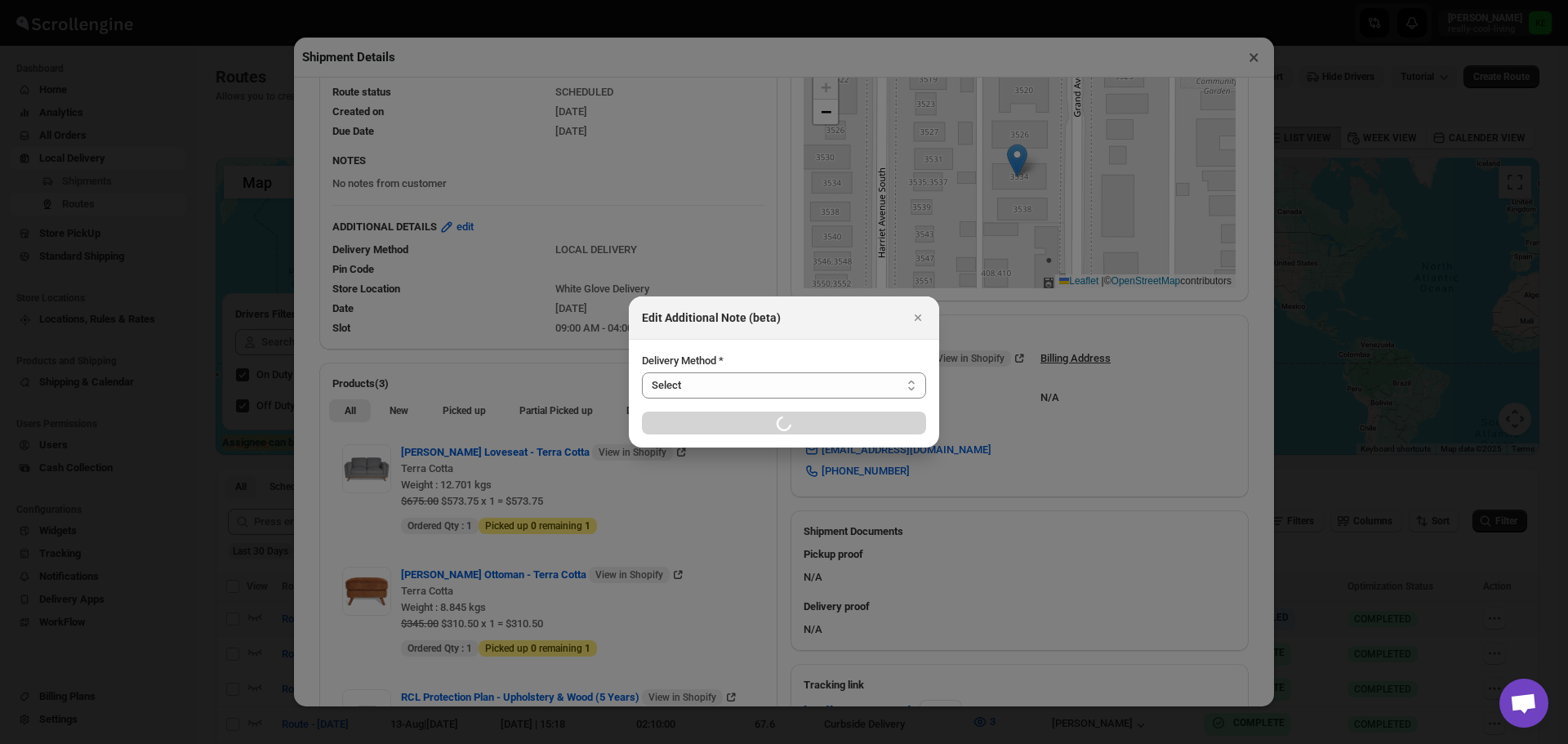
select select "LOCATION_BASES"
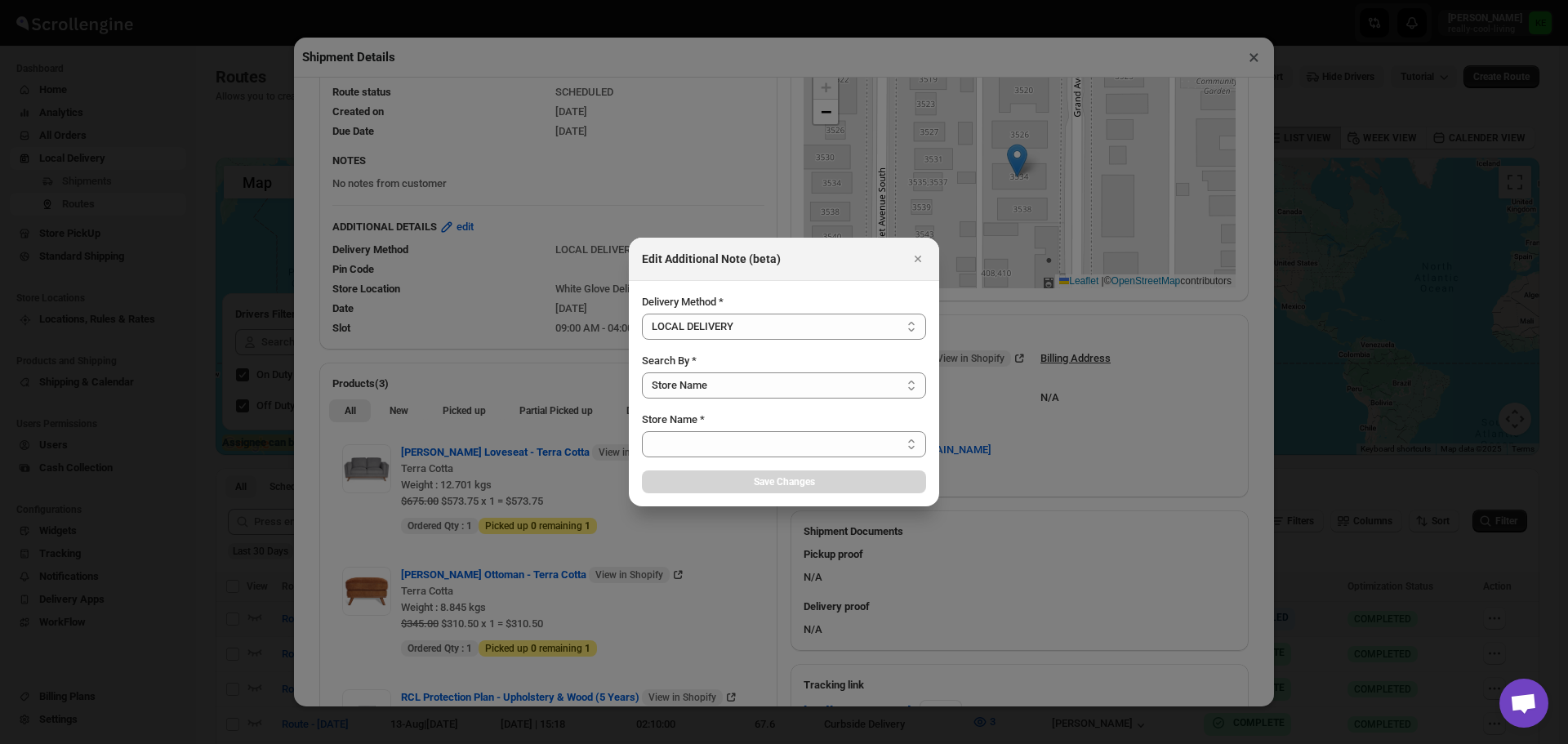
select select "LOCAL_DELIVERY"
select select "656744df154a64d9bb065b6e"
select select "[DATE]"
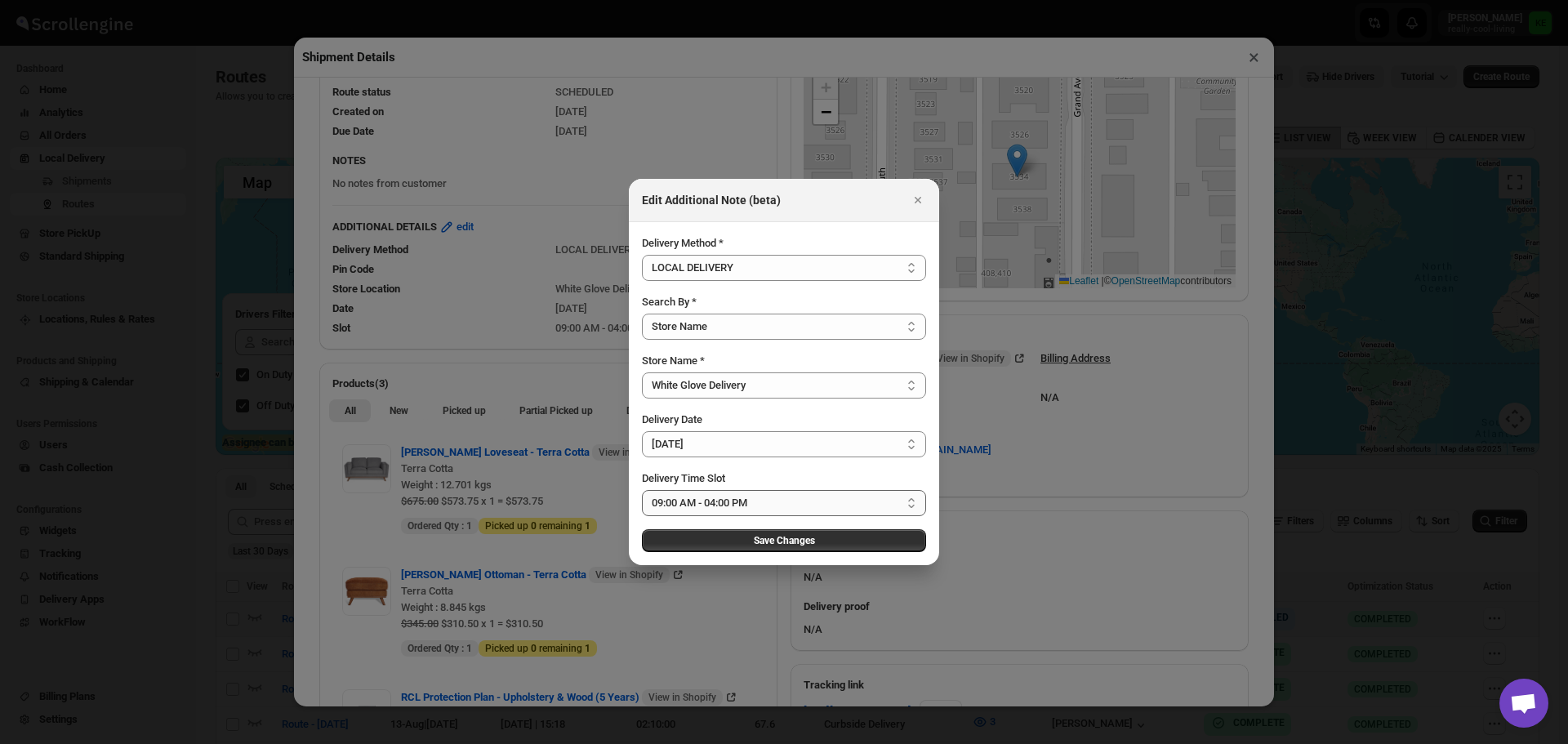
click at [909, 501] on select "Select 09:00 AM - 04:00 PM 09:00 AM - 12:00 PM 10:00 AM - 01:00 PM 11:00 AM - 0…" at bounding box center [784, 503] width 284 height 26
select select "67cf0f8b676fe980bfd59e20"
click at [642, 490] on select "Select 09:00 AM - 04:00 PM 09:00 AM - 12:00 PM 10:00 AM - 01:00 PM 11:00 AM - 0…" at bounding box center [784, 503] width 284 height 26
click at [815, 547] on button "Save Changes" at bounding box center [784, 541] width 284 height 23
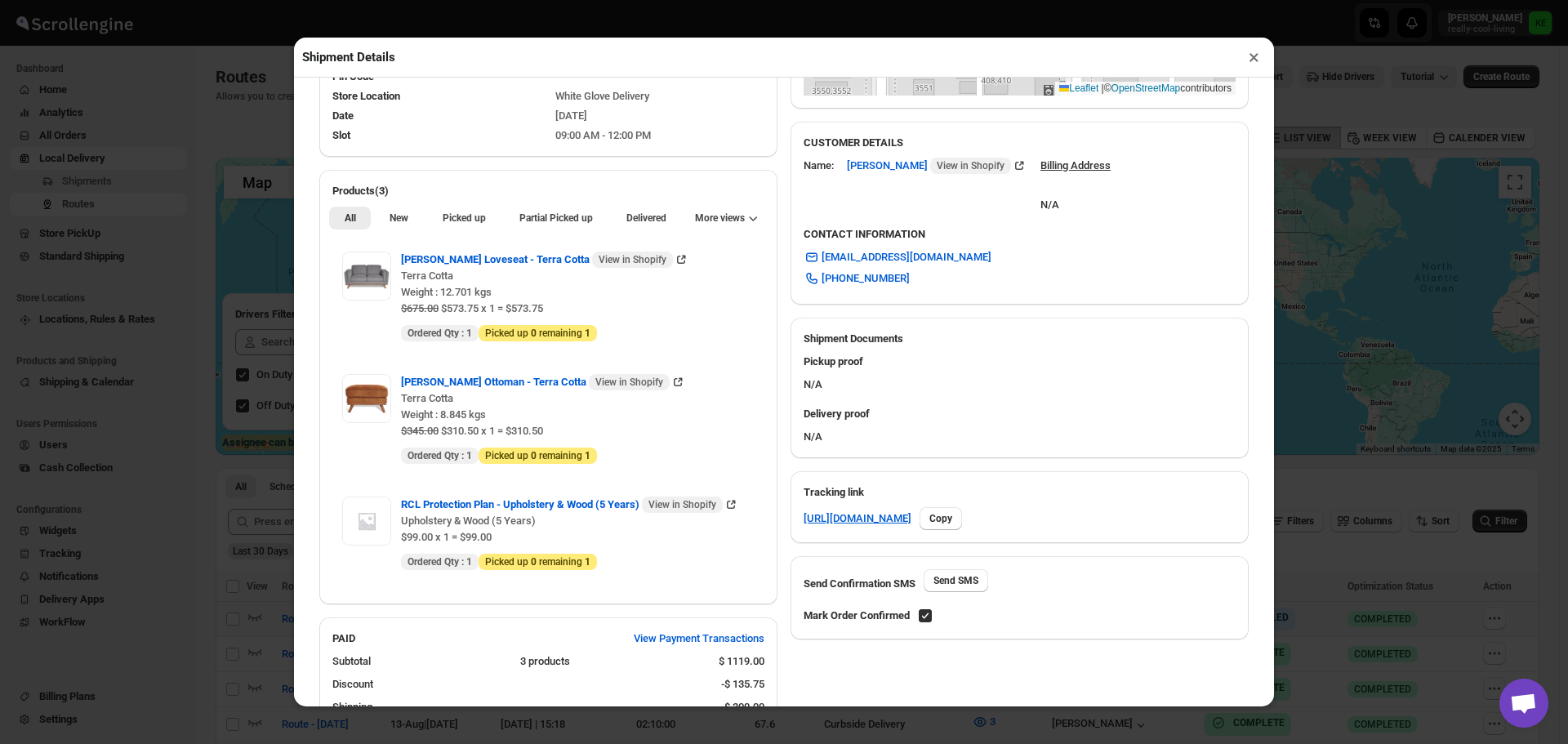
scroll to position [327, 0]
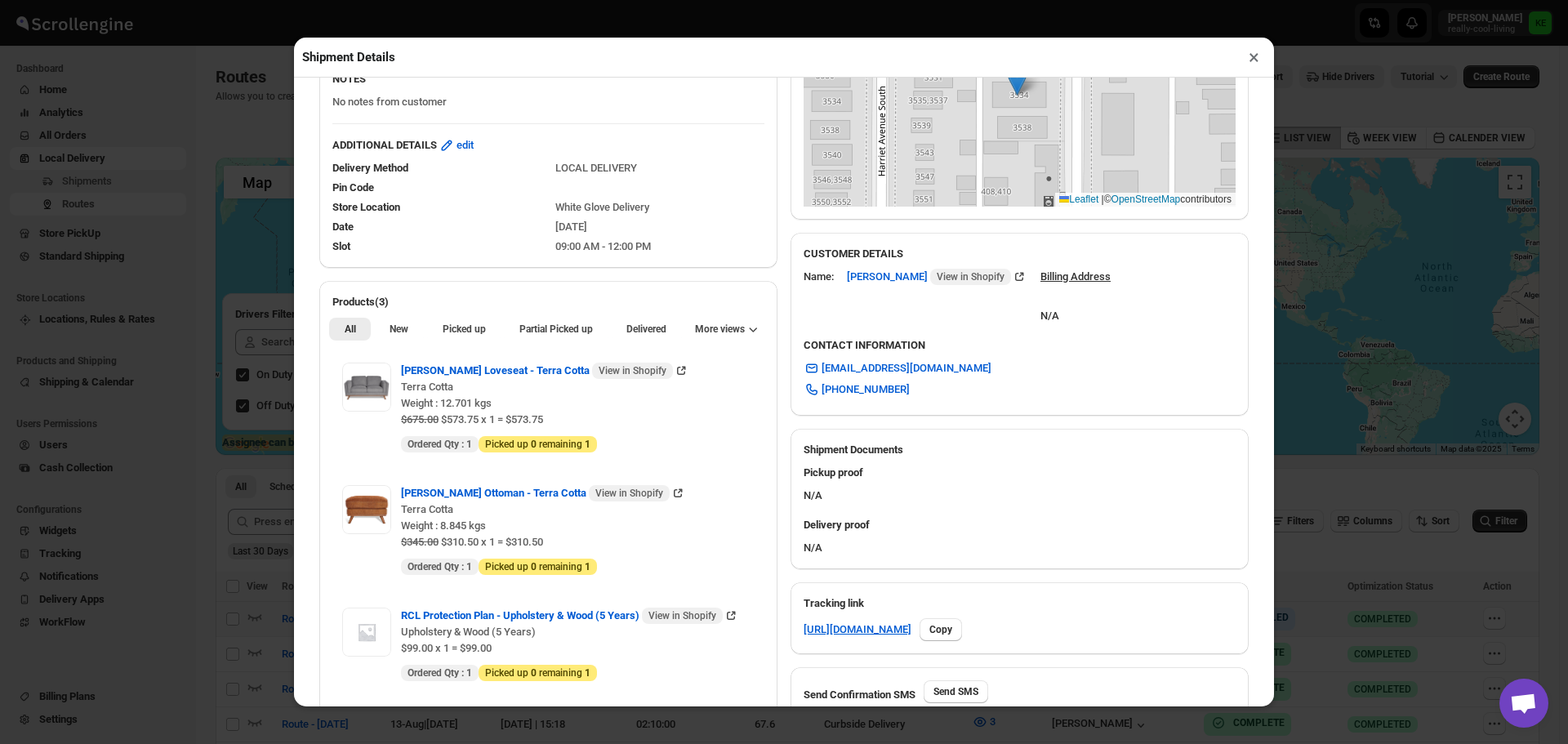
click at [1247, 59] on button "×" at bounding box center [1254, 57] width 24 height 23
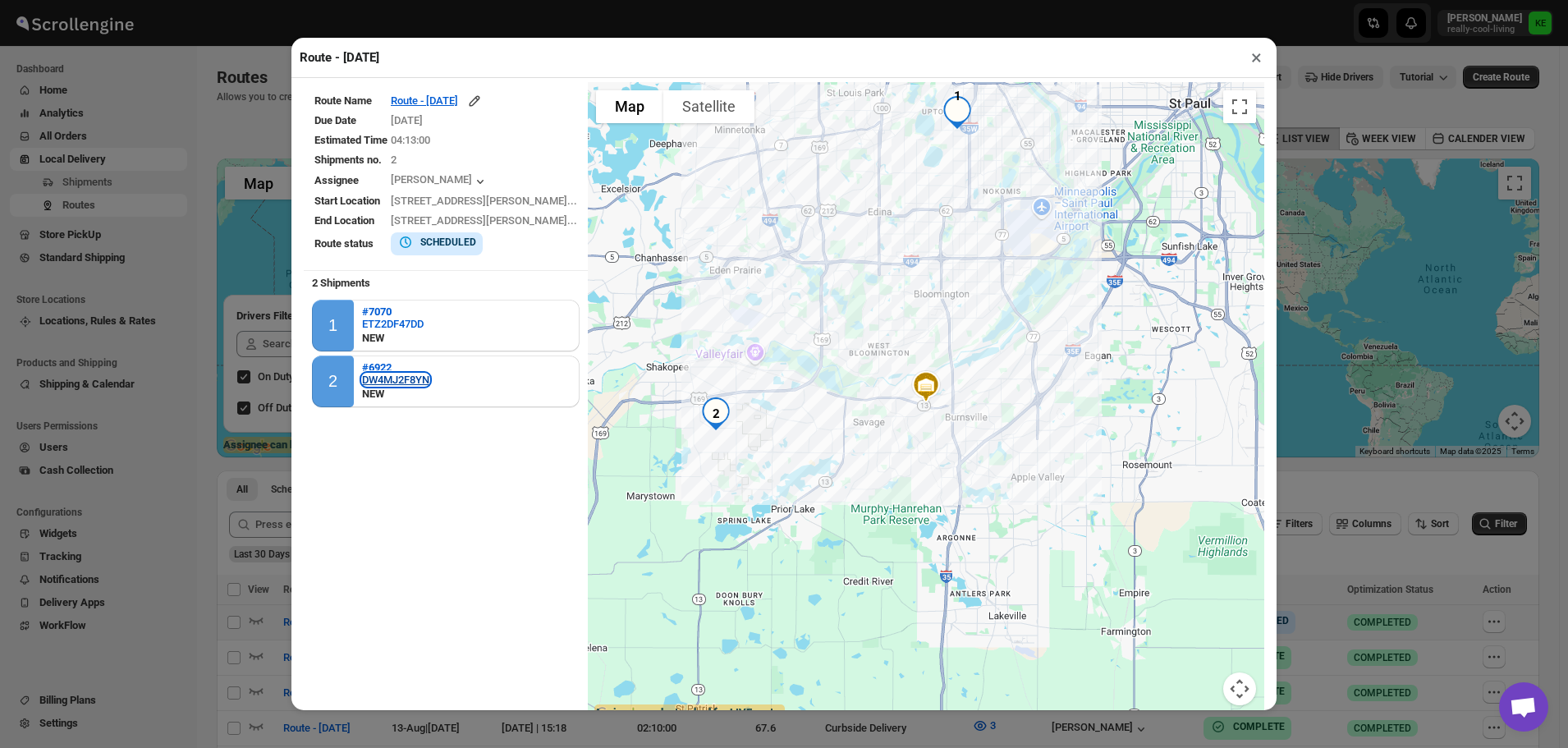
click at [380, 381] on div "DW4MJ2F8YN" at bounding box center [395, 380] width 67 height 12
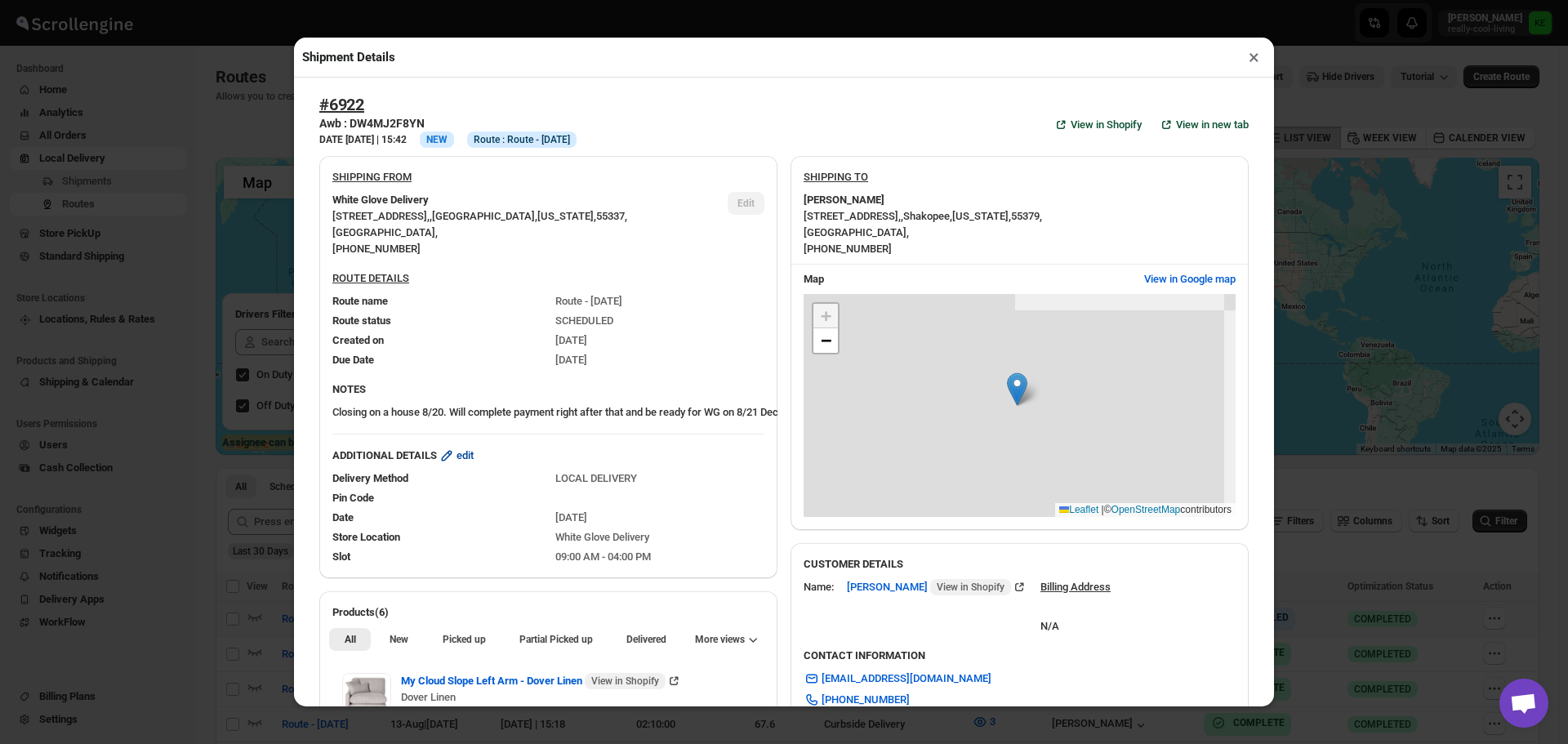
click at [474, 460] on span "edit" at bounding box center [465, 456] width 17 height 16
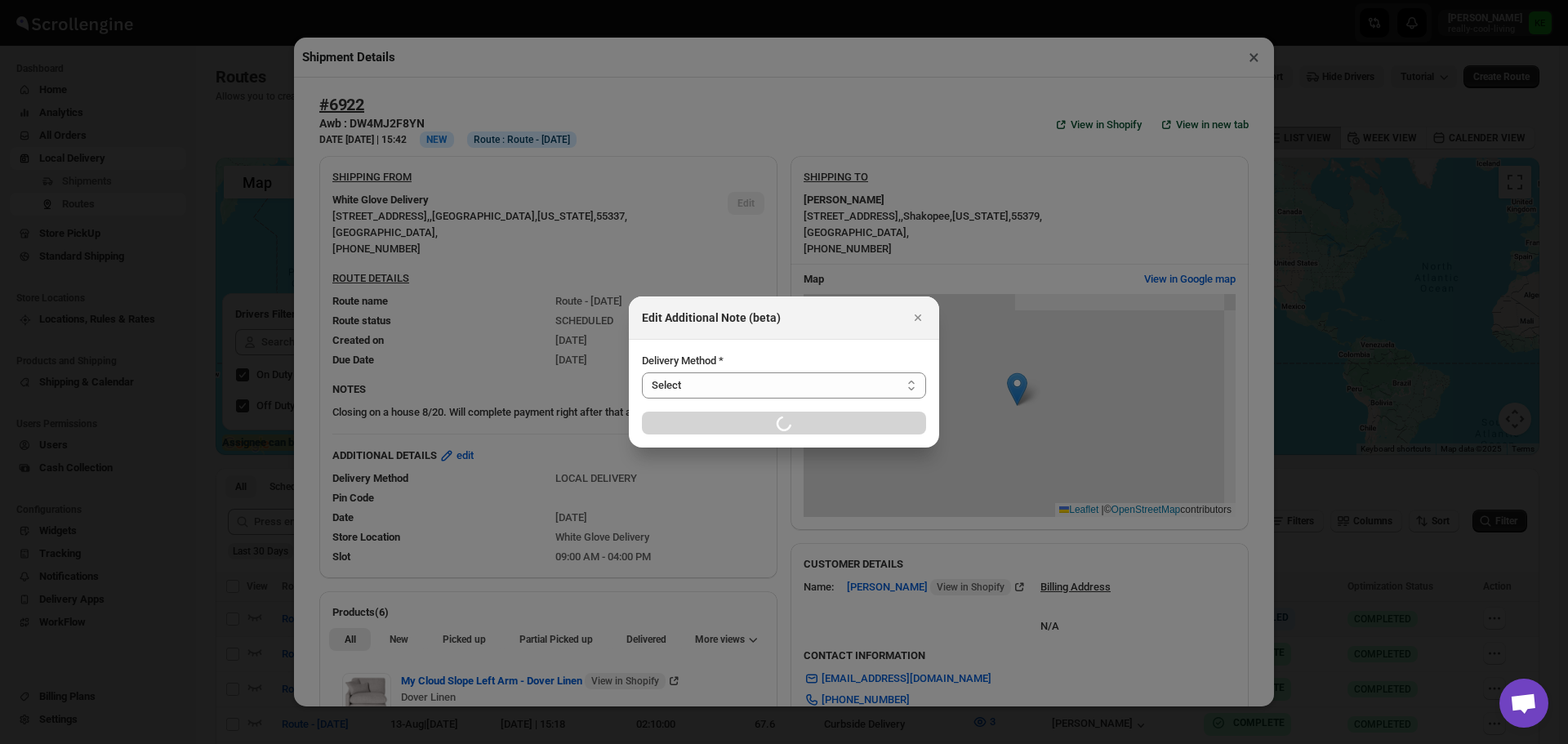
select select "LOCAL_DELIVERY"
select select "LOCATION_BASES"
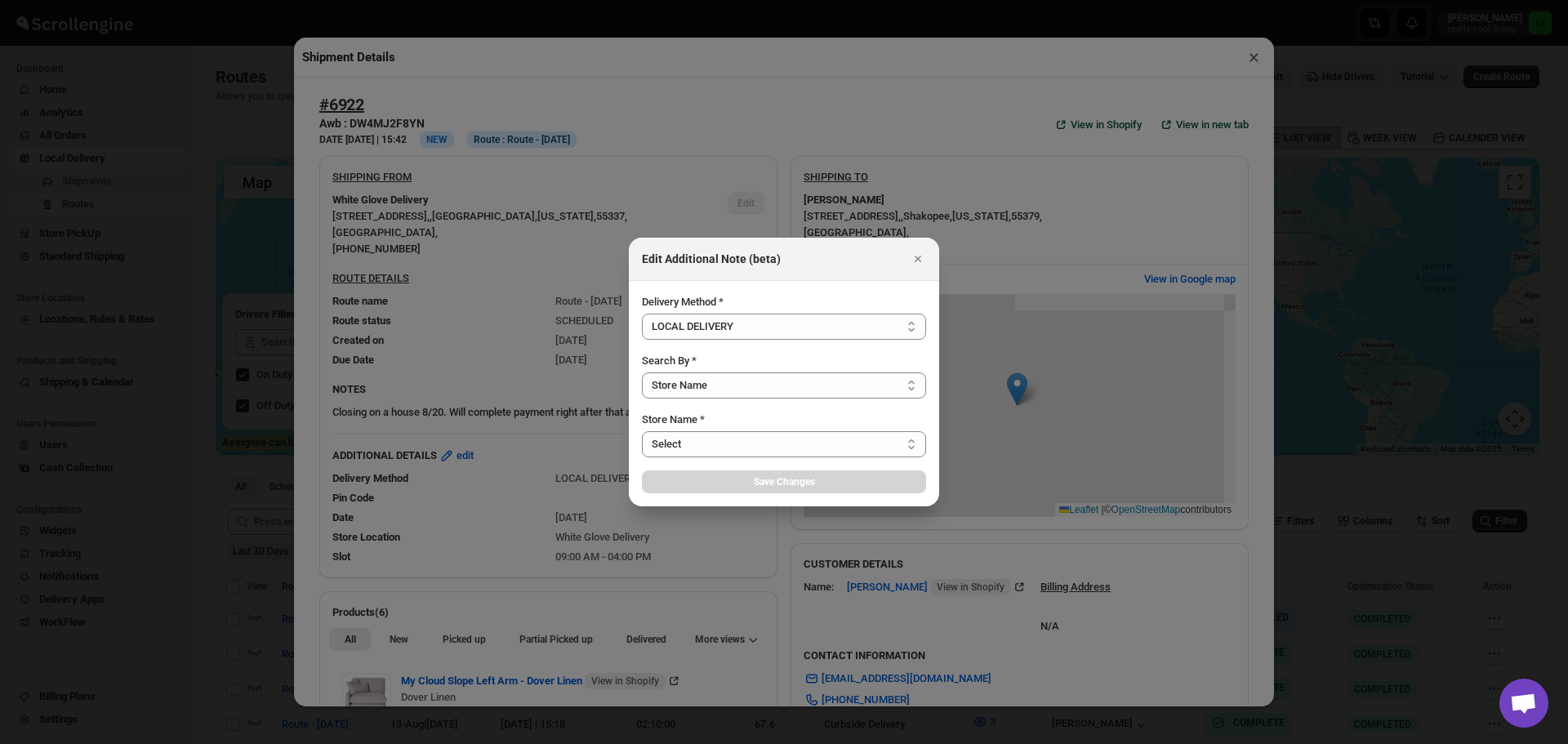
select select "656744df154a64d9bb065b6e"
select select "[DATE]"
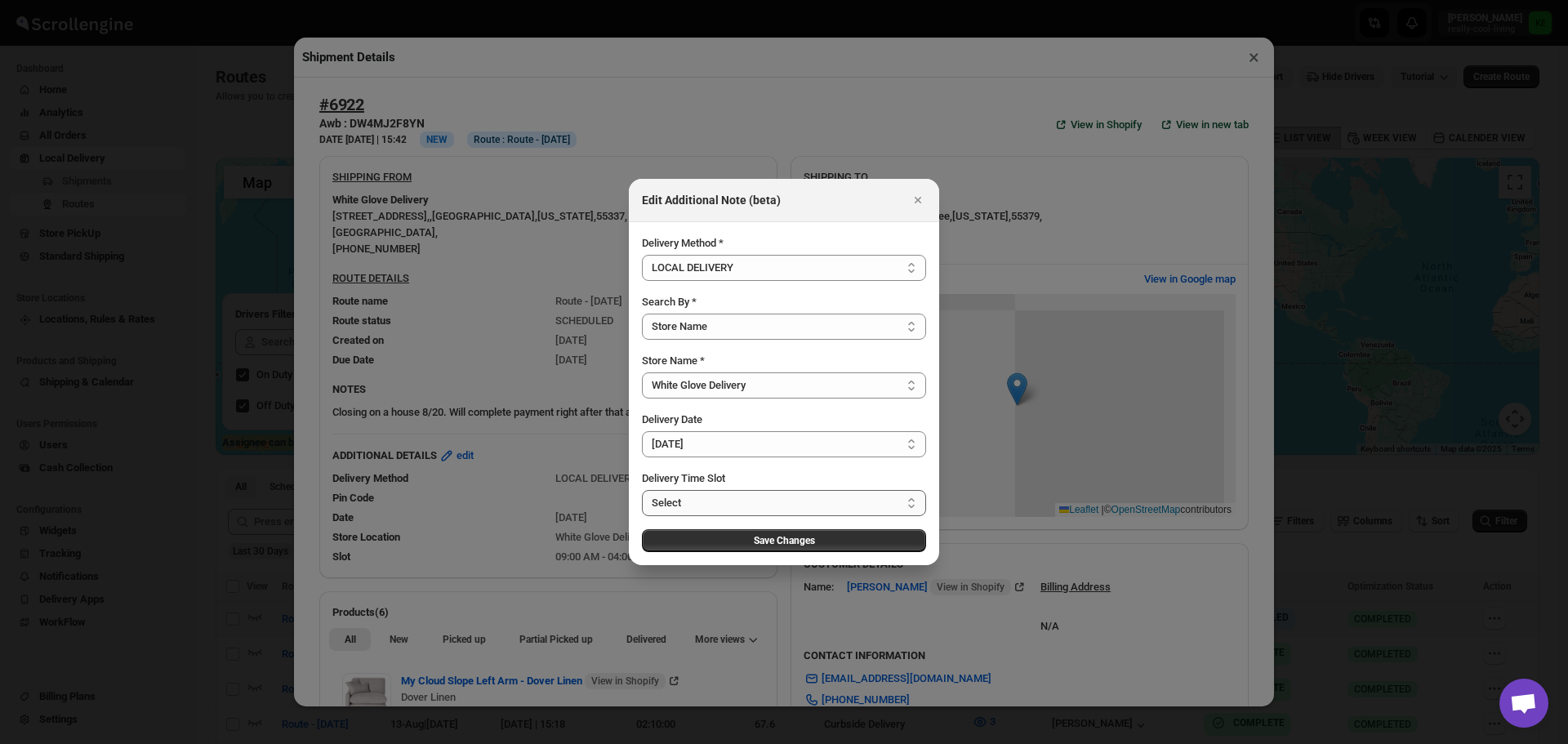
click at [909, 501] on select "Select 09:00 AM - 04:00 PM 09:00 AM - 12:00 PM 10:00 AM - 01:00 PM 11:00 AM - 0…" at bounding box center [784, 503] width 284 height 26
select select "67cf0f8b676fe980bfd59e22"
click at [642, 490] on select "Select 09:00 AM - 04:00 PM 09:00 AM - 12:00 PM 10:00 AM - 01:00 PM 11:00 AM - 0…" at bounding box center [784, 503] width 284 height 26
click at [768, 543] on span "Save Changes" at bounding box center [784, 541] width 61 height 13
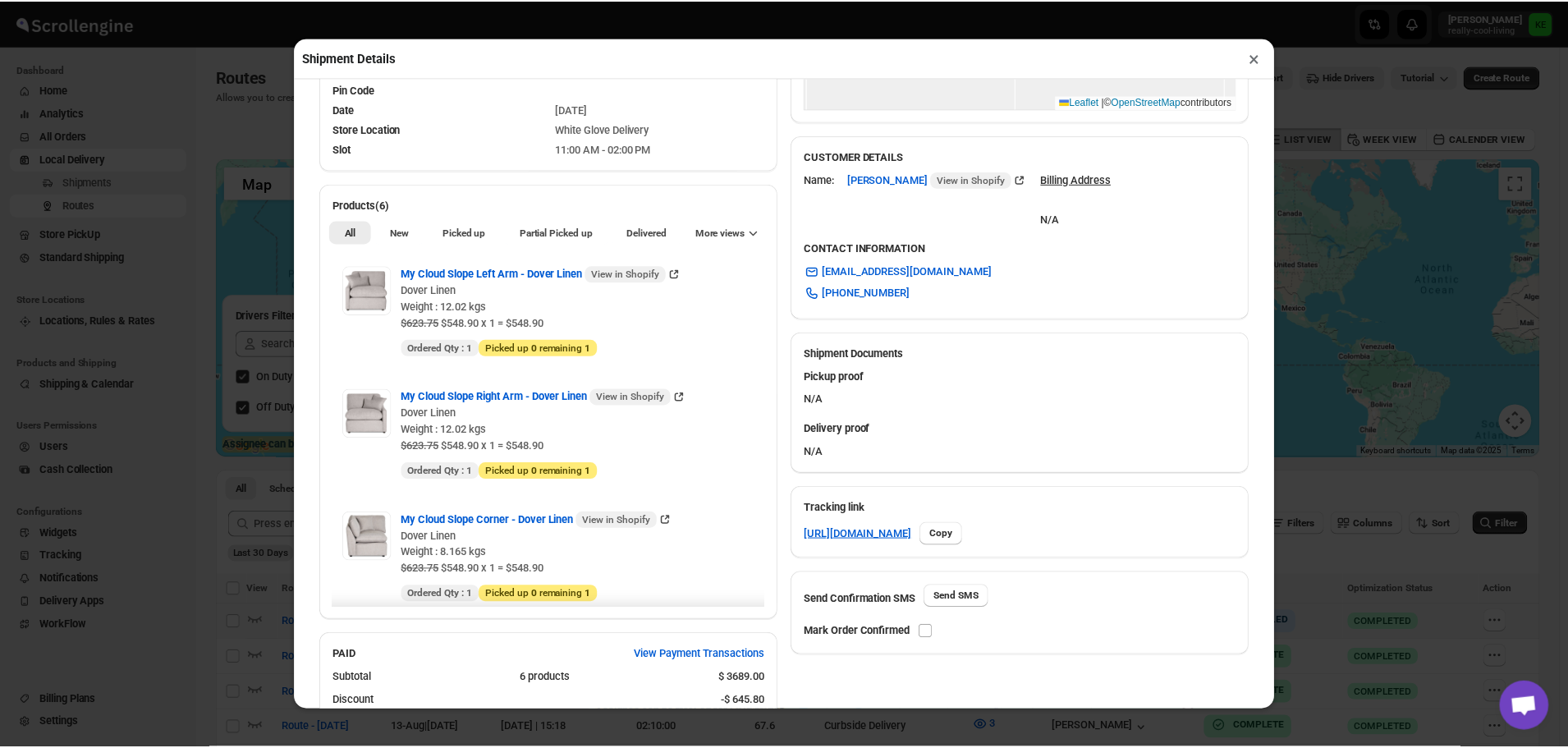
scroll to position [493, 0]
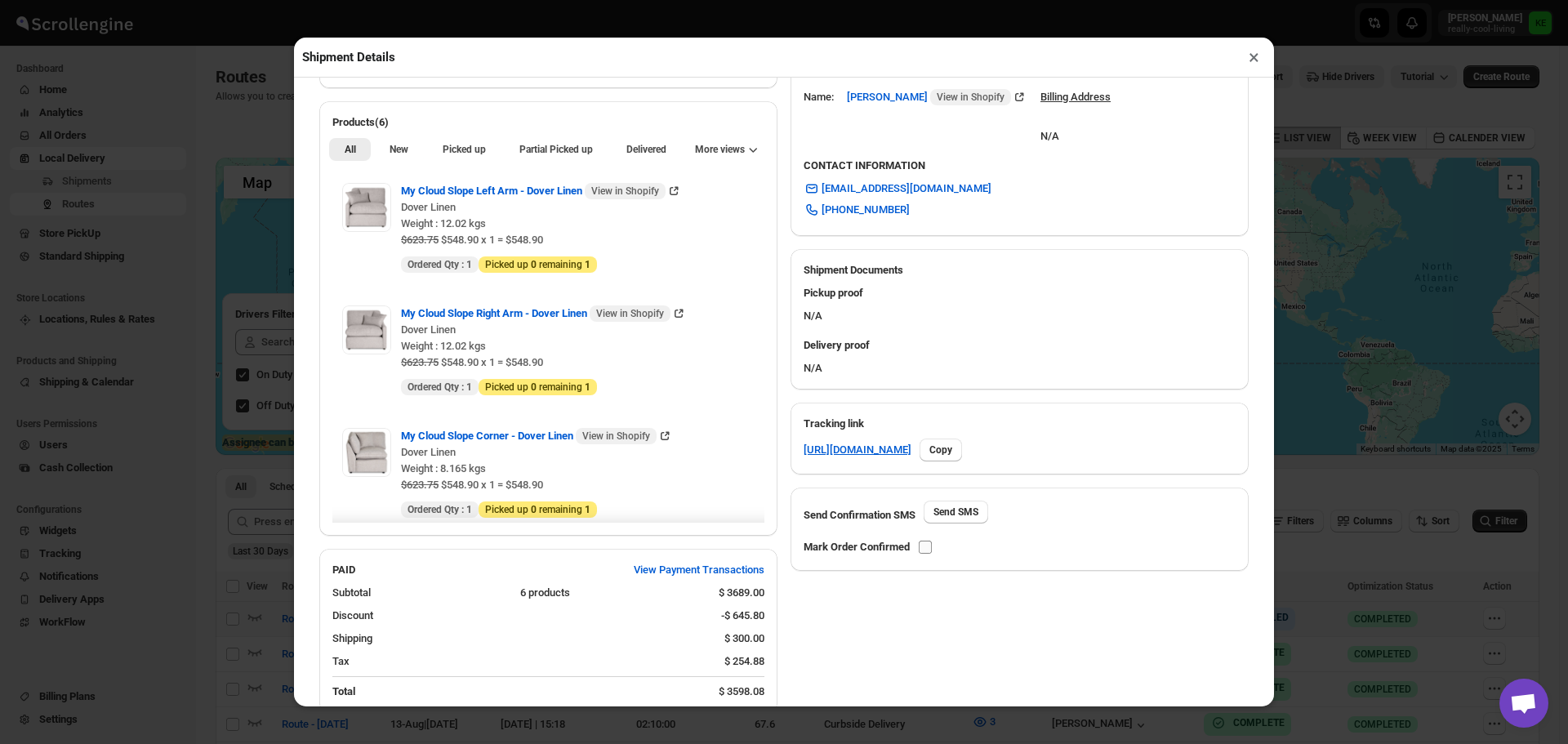
click at [928, 549] on input "checkbox" at bounding box center [925, 548] width 13 height 13
checkbox input "true"
click at [1251, 60] on button "×" at bounding box center [1254, 57] width 24 height 23
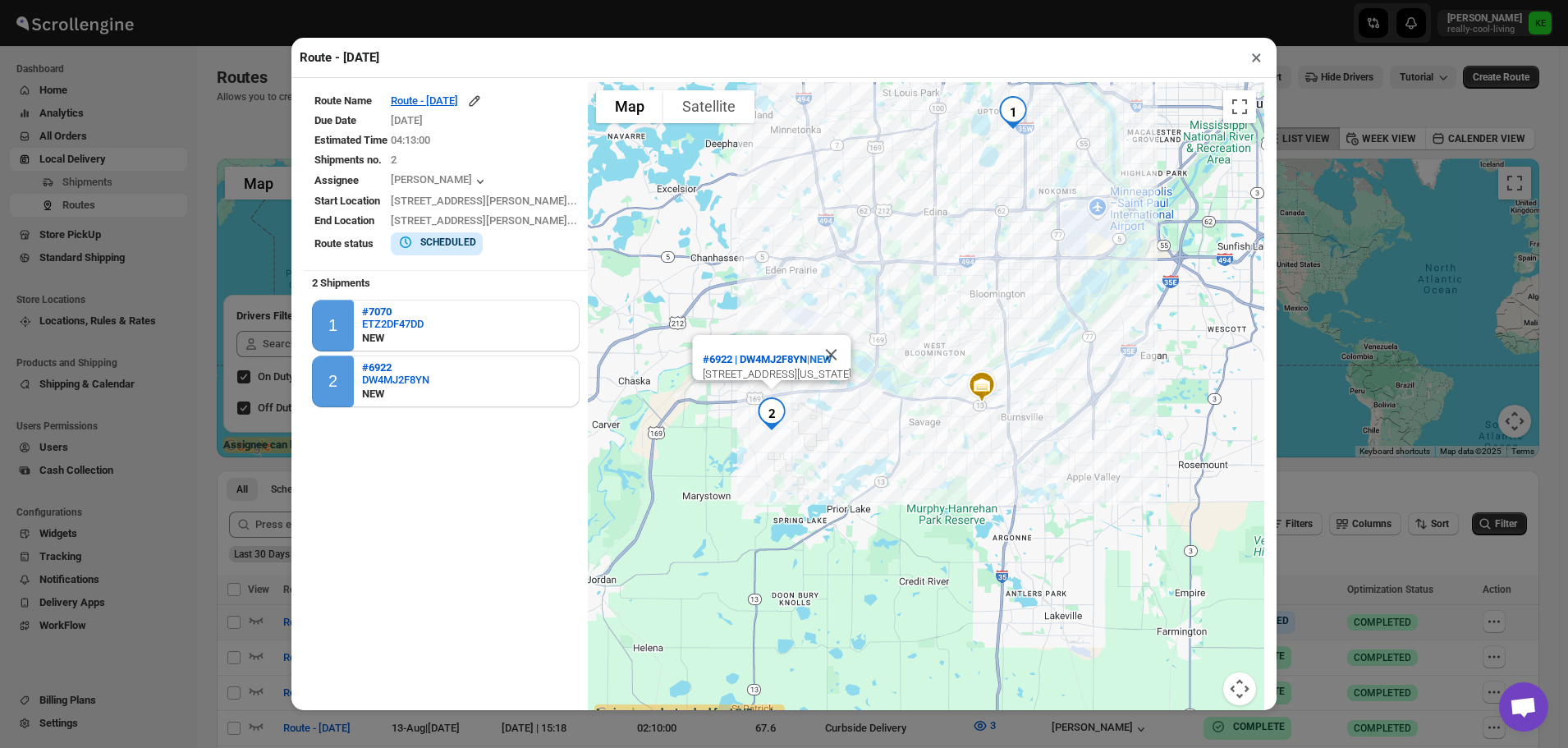
click at [1253, 64] on button "×" at bounding box center [1256, 57] width 24 height 23
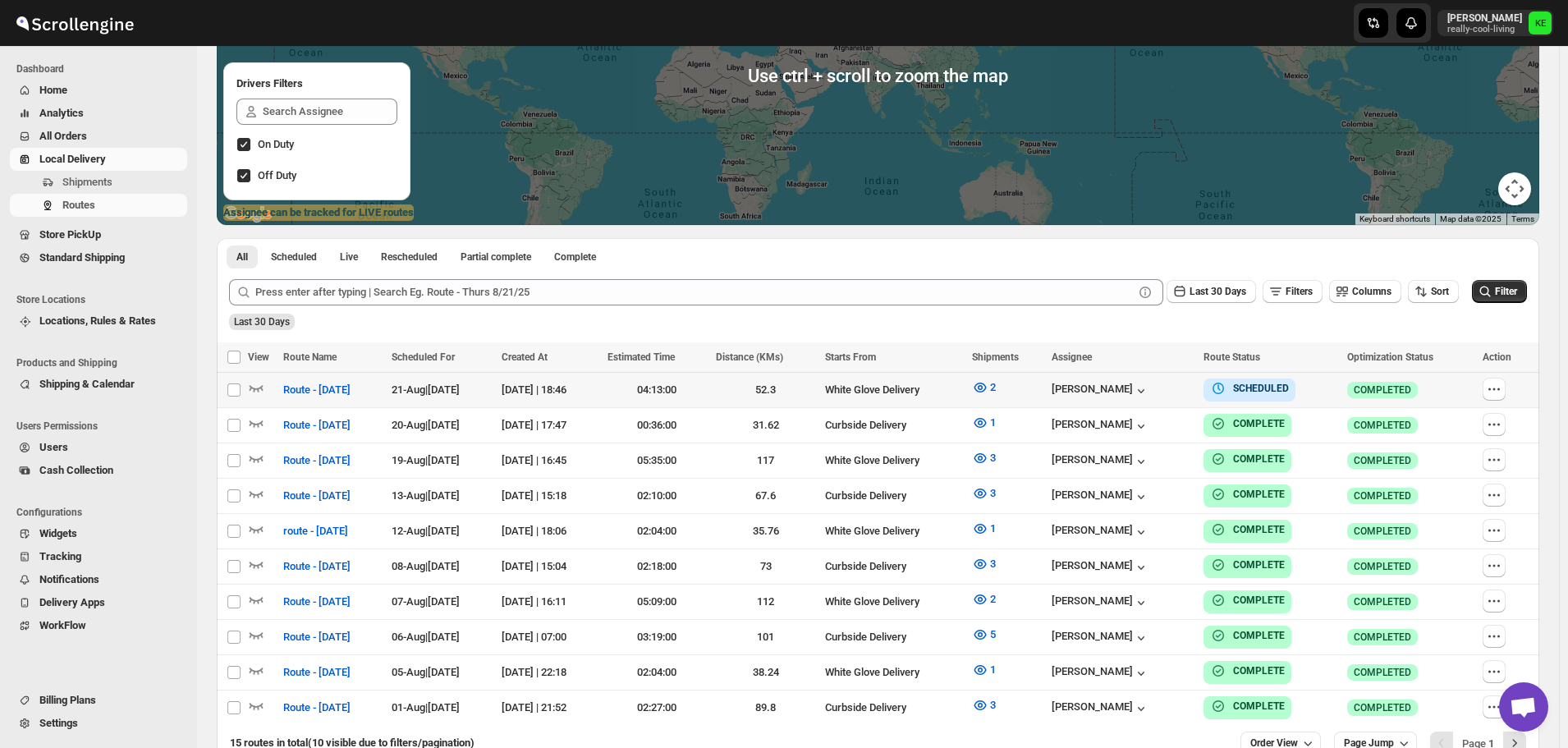
scroll to position [246, 0]
